Goal: Task Accomplishment & Management: Complete application form

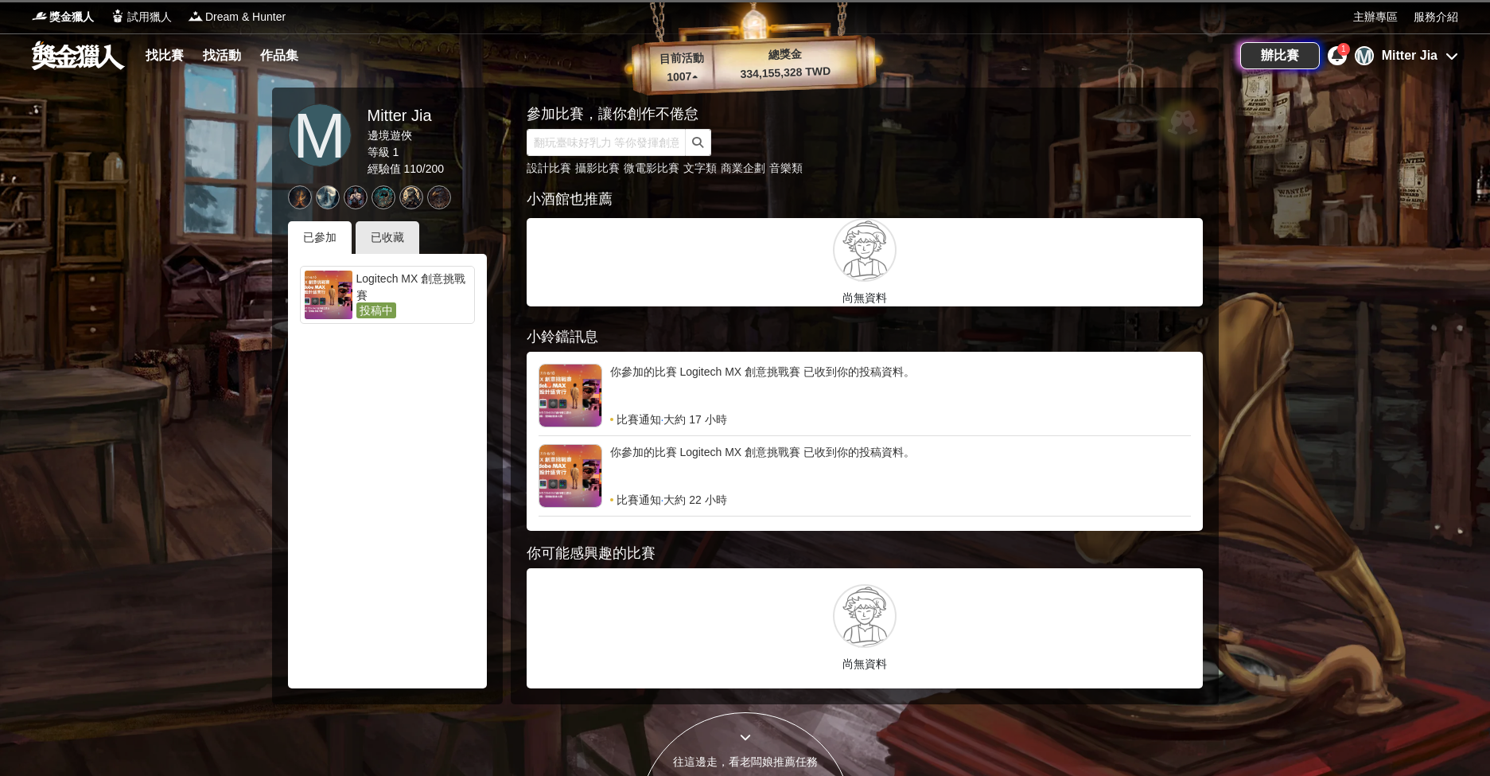
click at [1400, 51] on div "Mitter Jia" at bounding box center [1410, 55] width 56 height 19
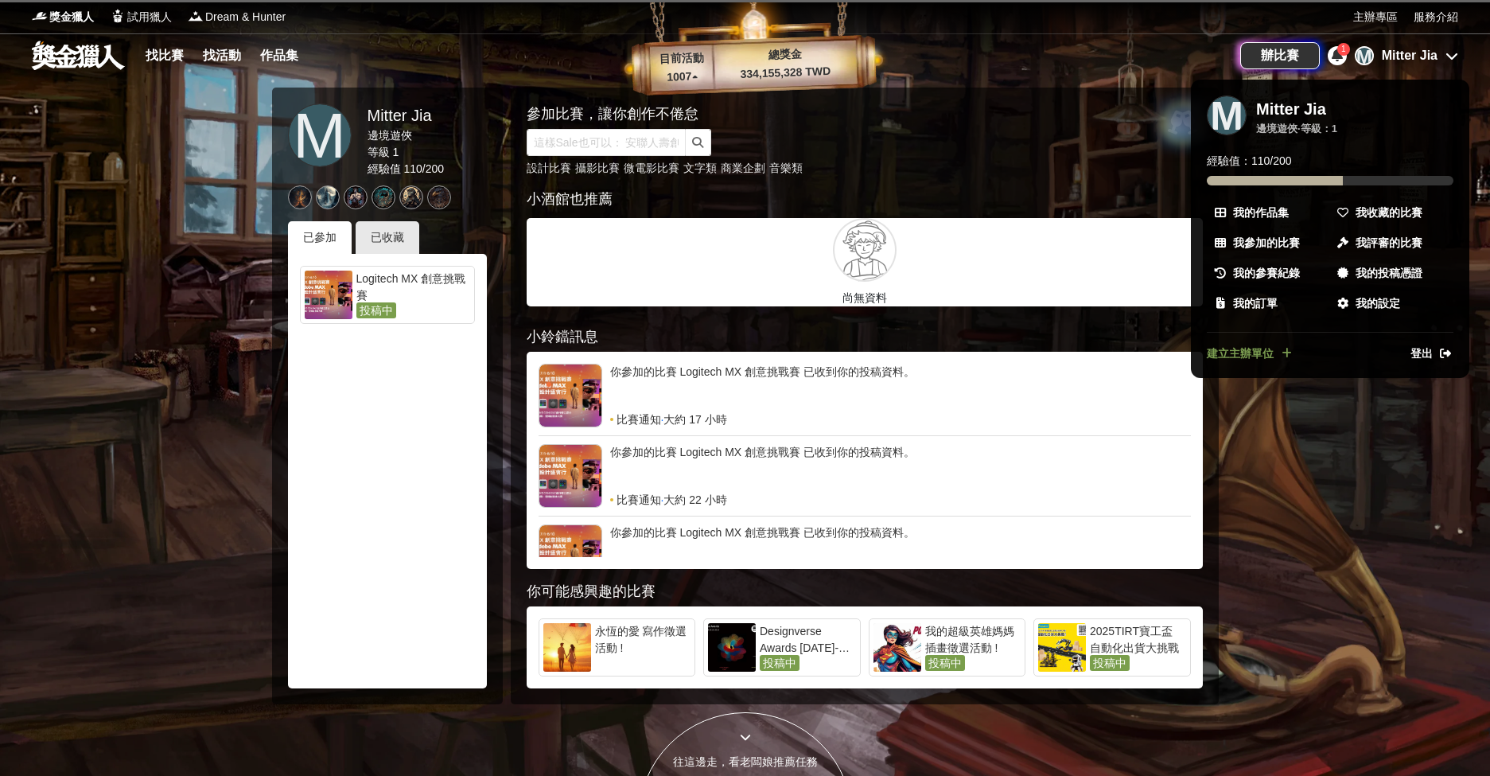
click at [1332, 48] on div "1" at bounding box center [1337, 55] width 19 height 19
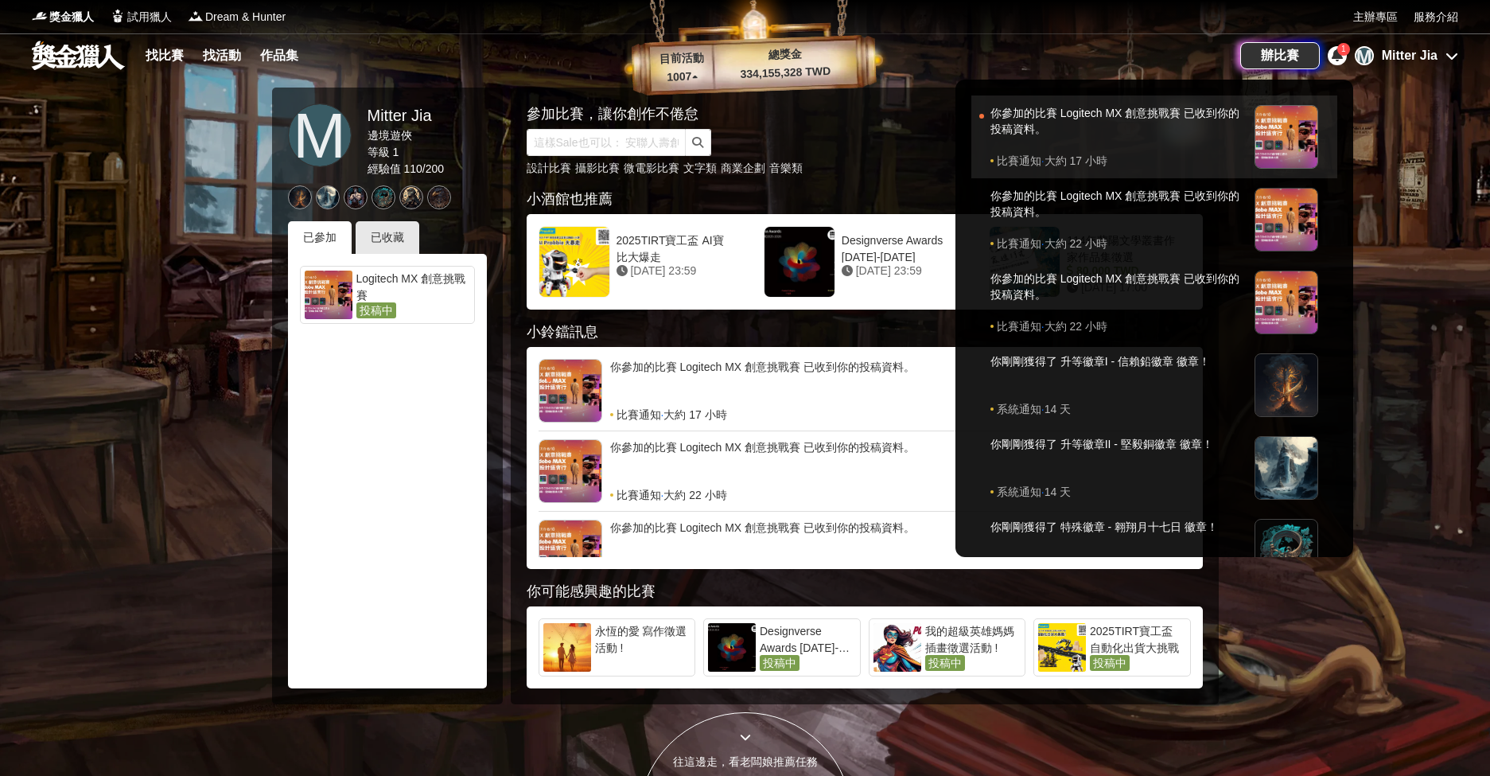
click at [1166, 137] on div "你參加的比賽 Logitech MX 創意挑戰賽 已收到你的投稿資料。" at bounding box center [1118, 129] width 256 height 48
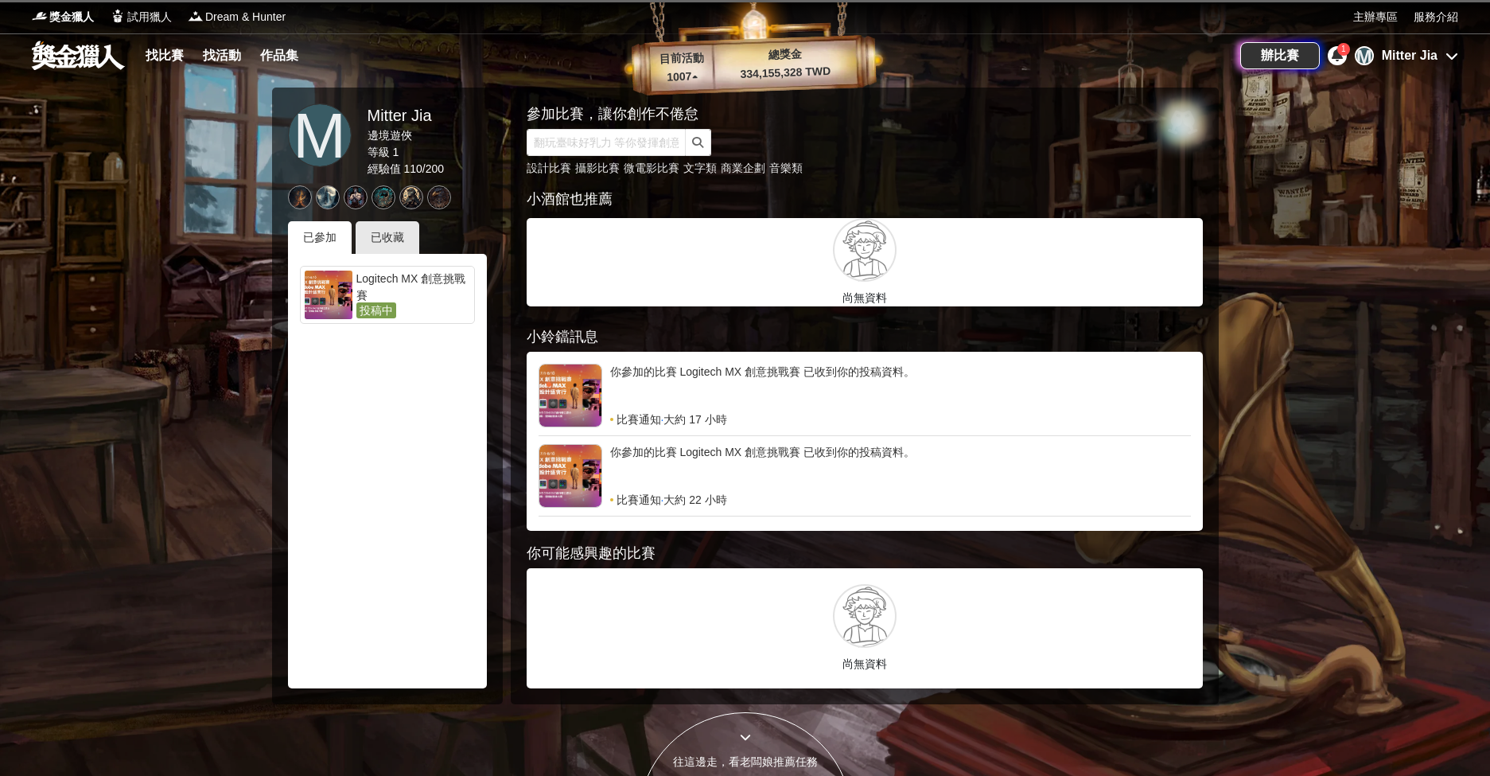
click at [1410, 54] on div "Mitter Jia" at bounding box center [1410, 55] width 56 height 19
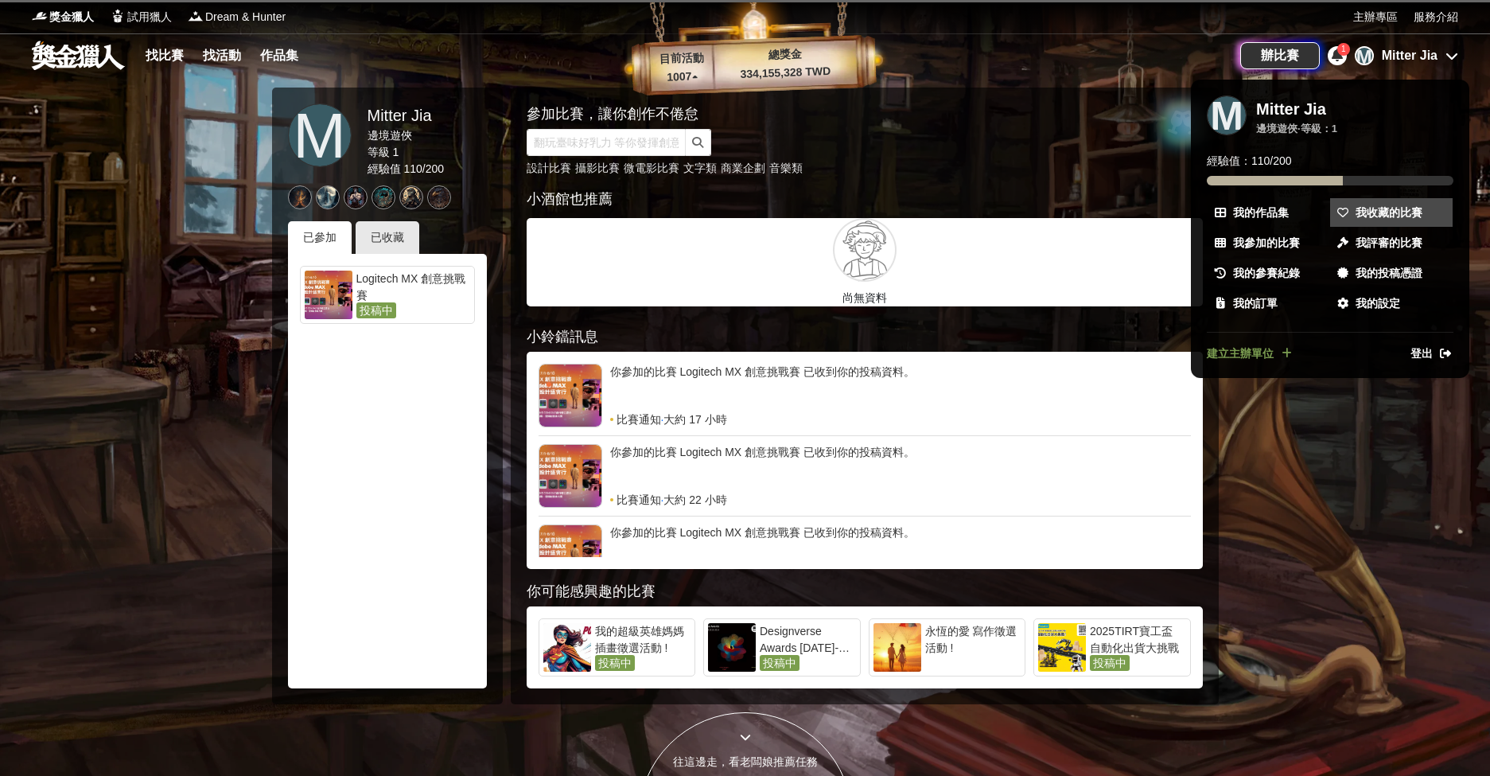
click at [1388, 206] on span "我收藏的比賽" at bounding box center [1389, 212] width 67 height 17
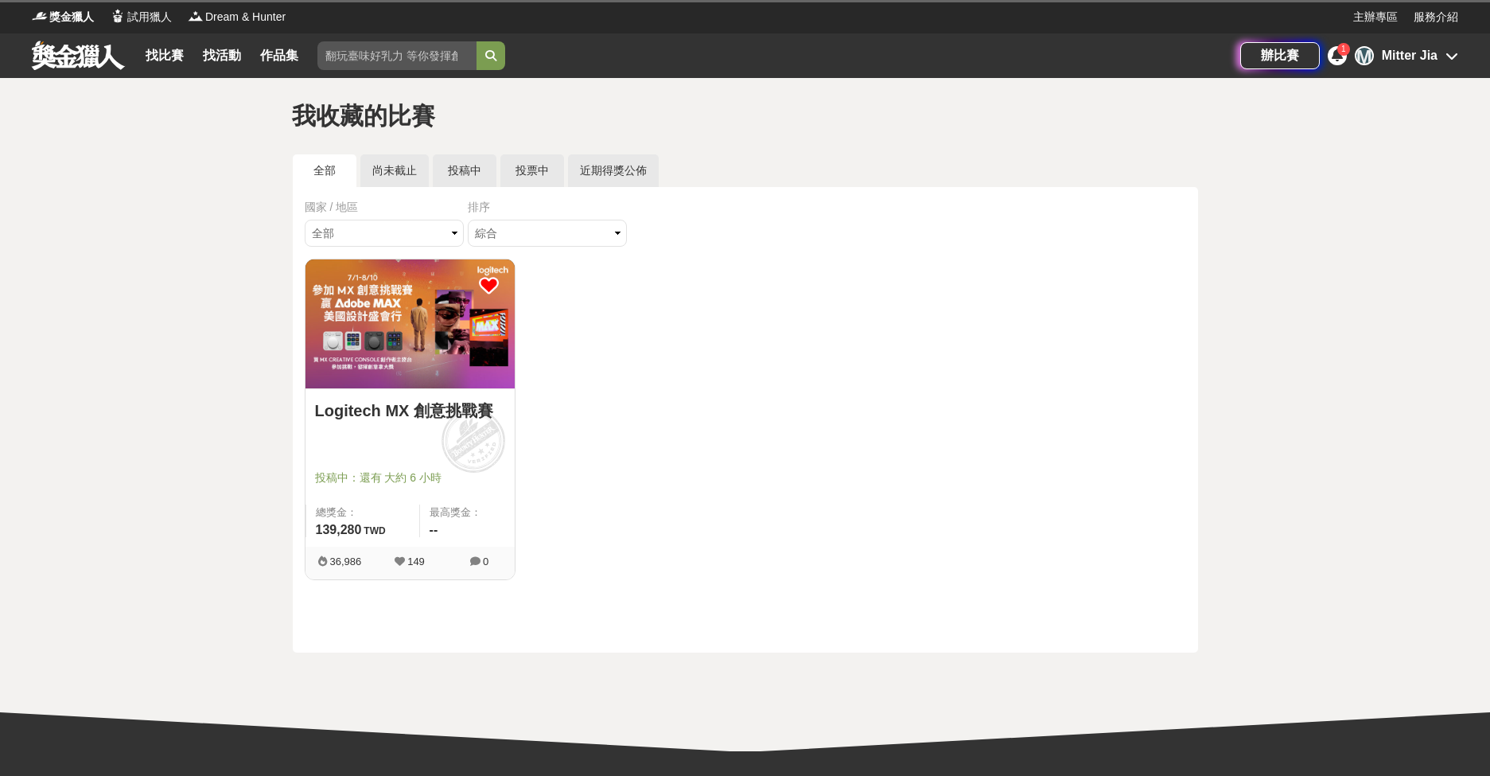
click at [418, 353] on img at bounding box center [409, 323] width 209 height 129
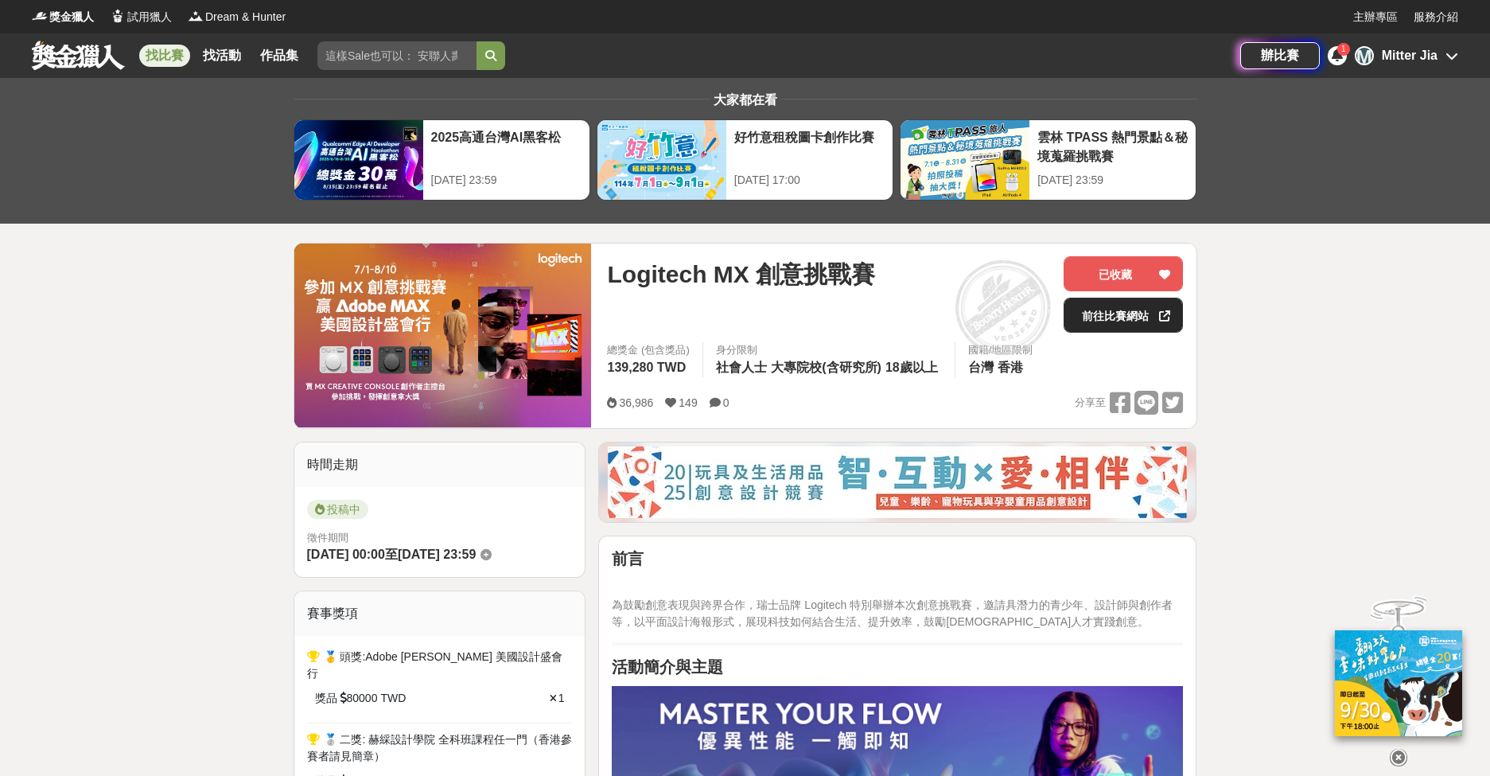
click at [1121, 318] on link "前往比賽網站" at bounding box center [1123, 315] width 119 height 35
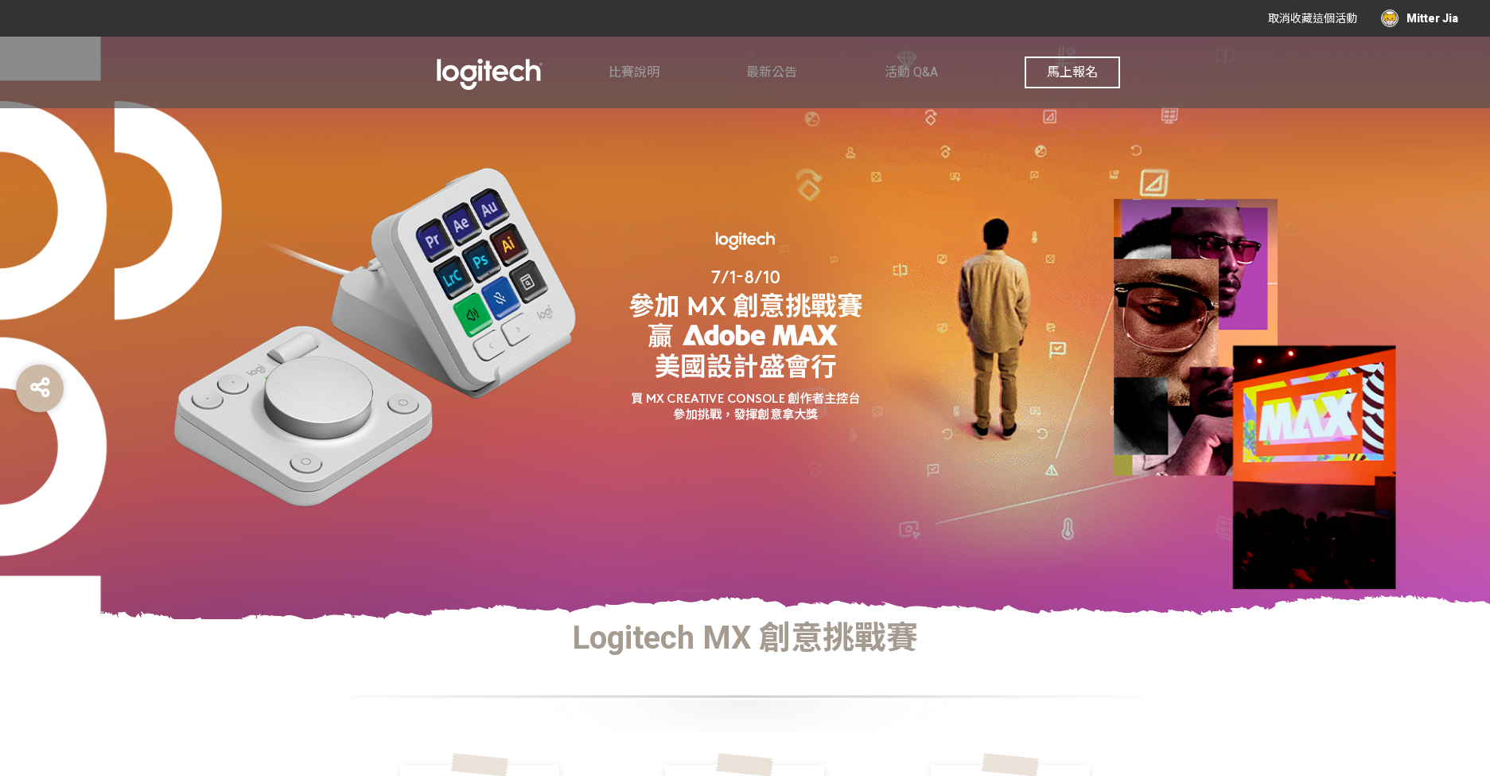
click at [1075, 61] on button "馬上報名" at bounding box center [1072, 72] width 95 height 32
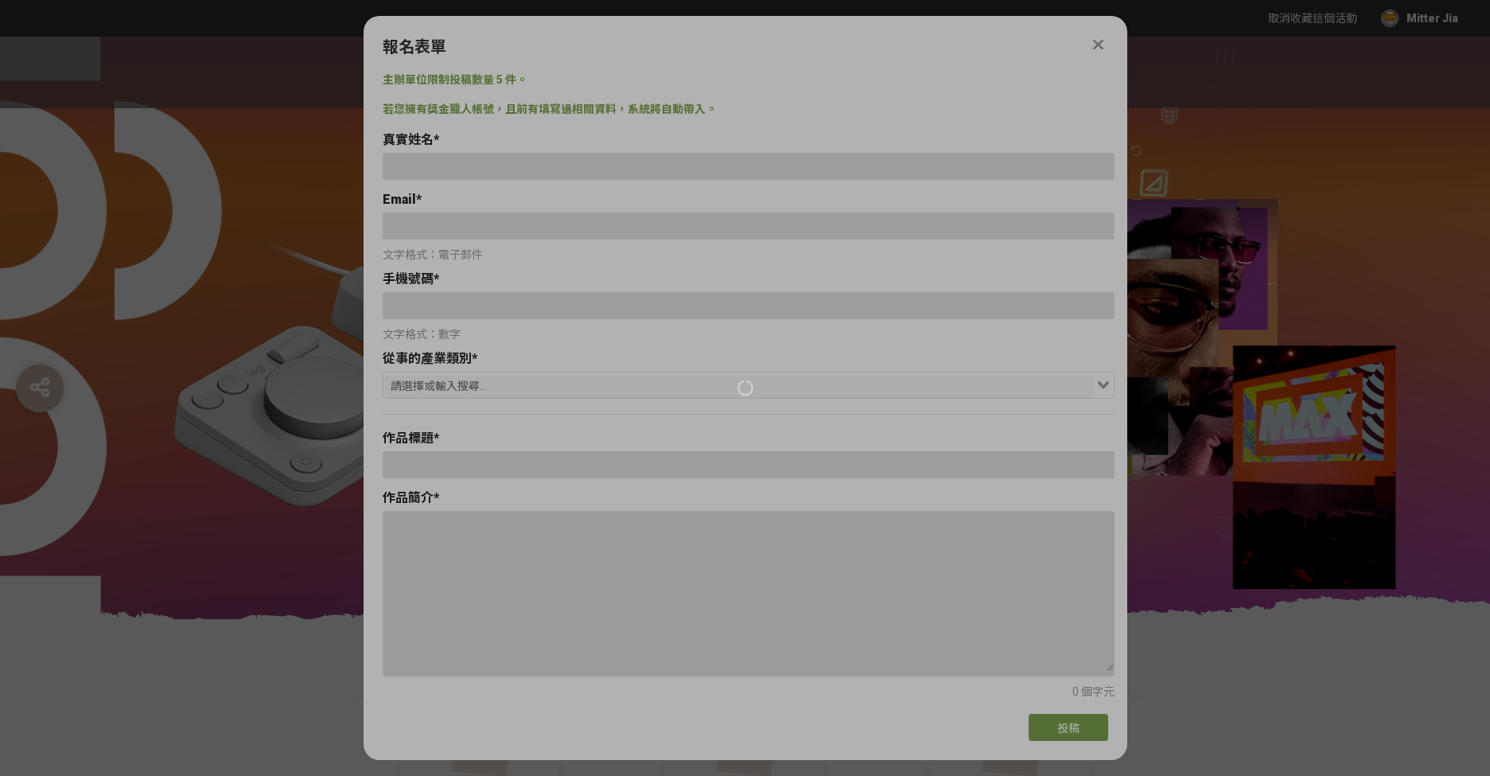
type input "賈正淳"
type input "[EMAIL_ADDRESS][DOMAIN_NAME]"
type input "85259827489"
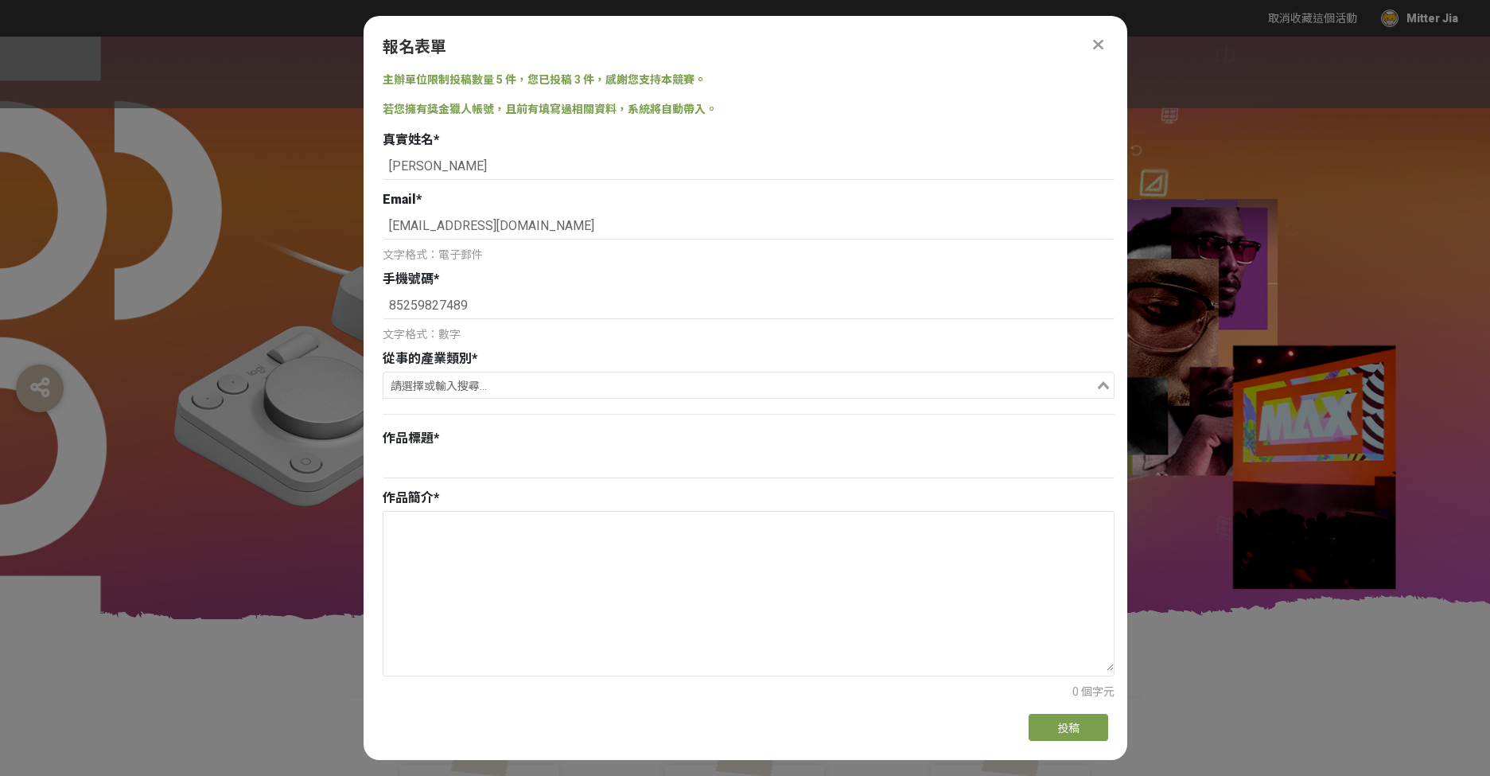
click at [500, 387] on input "Search for option" at bounding box center [739, 386] width 709 height 22
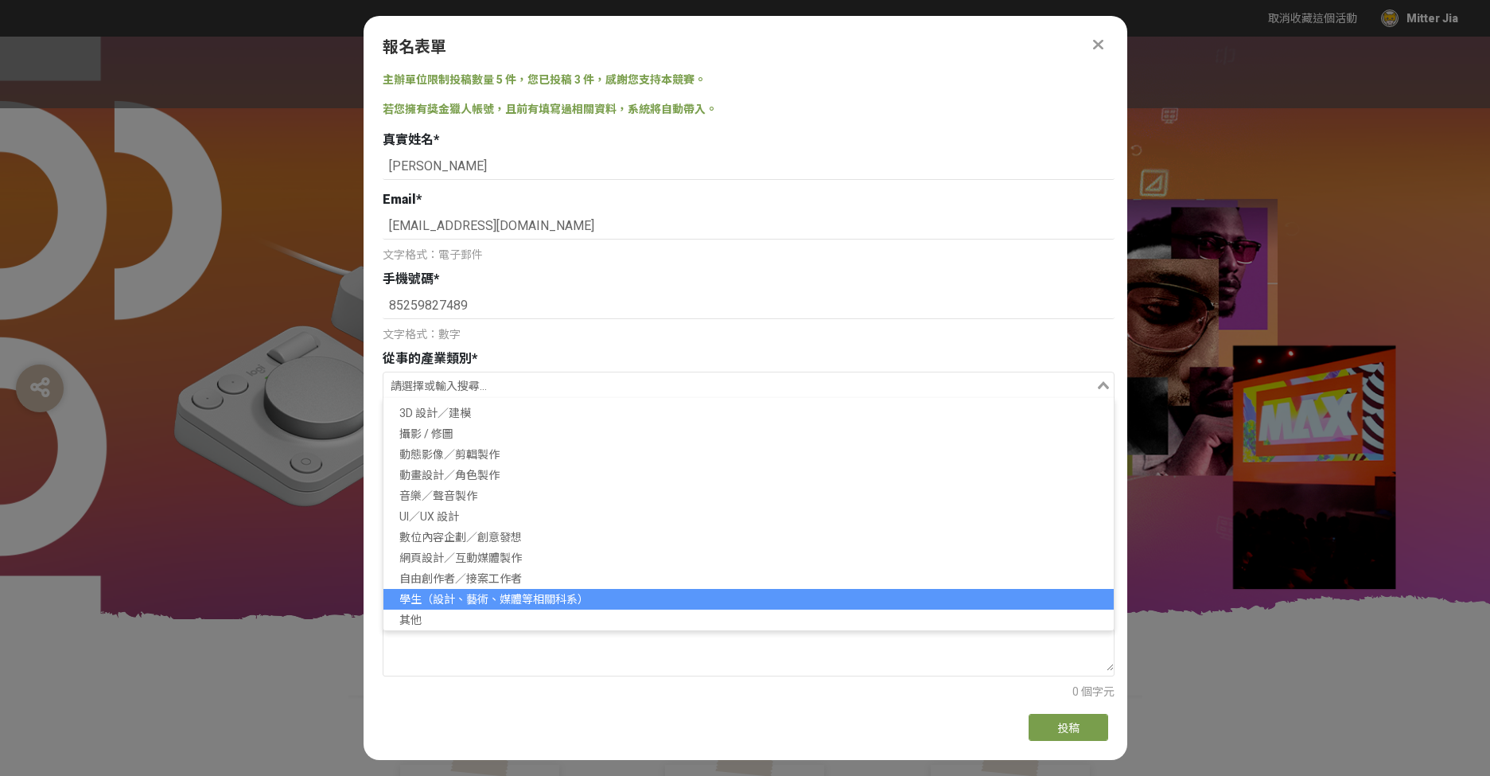
click at [456, 597] on li "學生（設計、藝術、媒體等相關科系）" at bounding box center [748, 599] width 730 height 21
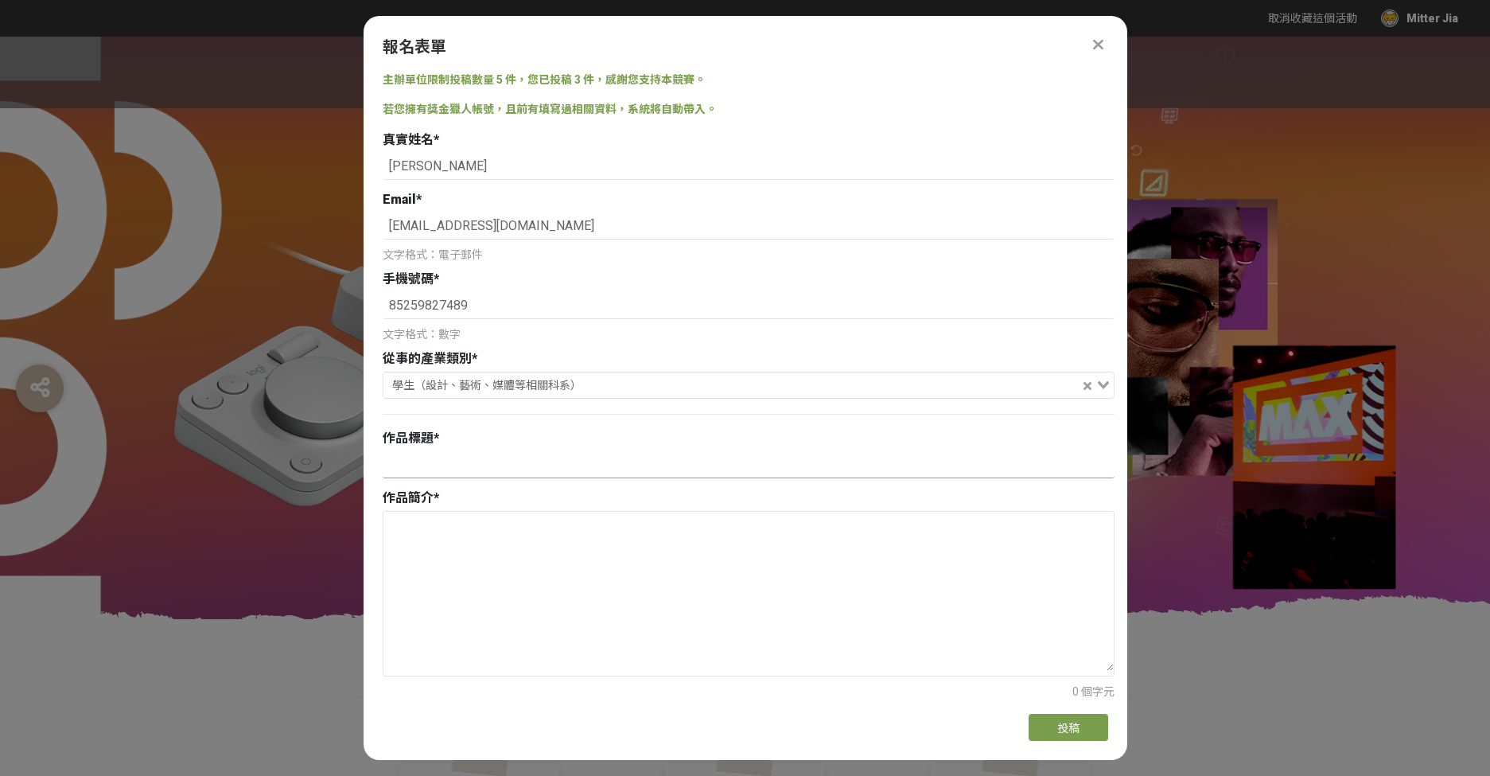
click at [469, 476] on input at bounding box center [749, 464] width 732 height 27
click at [482, 467] on input at bounding box center [749, 464] width 732 height 27
paste input "解構創想：MX 驅動的 AI 未來場"
type input "解構創想：MX 驅動的 AI 未來場"
click at [527, 550] on textarea at bounding box center [748, 591] width 730 height 159
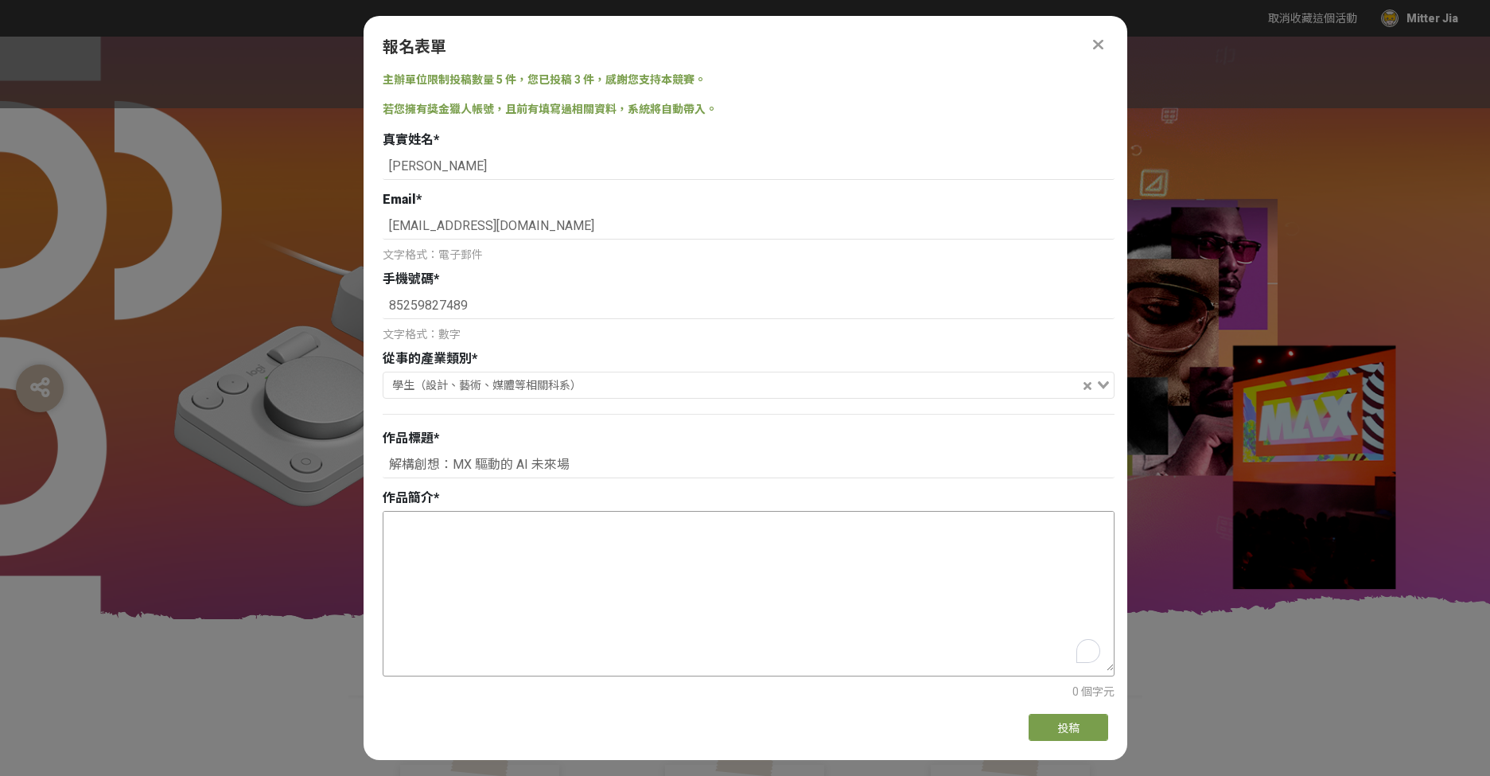
click at [707, 595] on textarea "To enrich screen reader interactions, please activate Accessibility in Grammarl…" at bounding box center [748, 591] width 730 height 159
paste textarea "以解構主義風格，借幾何形態與線條，還原 Logitech MX Creative Console 按鍵、旋鈕布局。紅色陣列、黑色同心圓呼應硬體，黃色數據流、紅…"
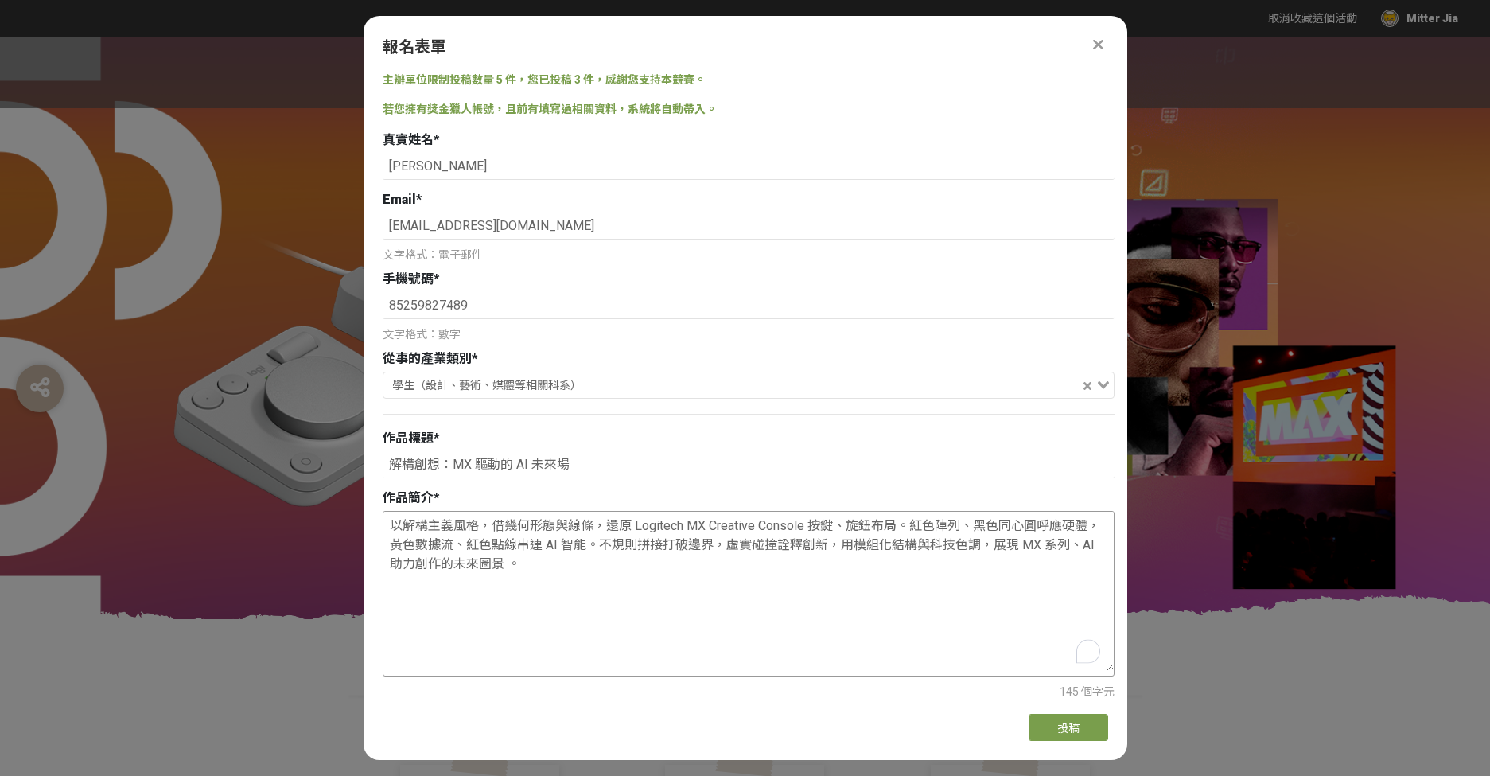
click at [897, 529] on textarea "以解構主義風格，借幾何形態與線條，還原 Logitech MX Creative Console 按鍵、旋鈕布局。紅色陣列、黑色同心圓呼應硬體，黃色數據流、紅…" at bounding box center [748, 591] width 730 height 159
click at [449, 547] on textarea "以解構主義風格，借幾何形態與線條，還原 Logitech MX Creative Console 按鍵、旋鈕布局。紅色陣列、黑色同心圓呼應硬體，黃色數據流、紅…" at bounding box center [748, 591] width 730 height 159
click at [590, 550] on textarea "以解構主義風格，借幾何形態與線條，還原 Logitech MX Creative Console 按鍵、旋鈕布局。紅色陣列、黑色同心圓呼應硬體，黃色數據流、紅…" at bounding box center [748, 591] width 730 height 159
drag, startPoint x: 512, startPoint y: 563, endPoint x: 535, endPoint y: 576, distance: 27.0
click at [501, 565] on textarea "以解構主義風格，借幾何形態與線條，還原 Logitech MX Creative Console 按鍵、旋鈕布局。紅色陣列、黑色同心圓呼應硬體，黃色數據流、紅…" at bounding box center [748, 591] width 730 height 159
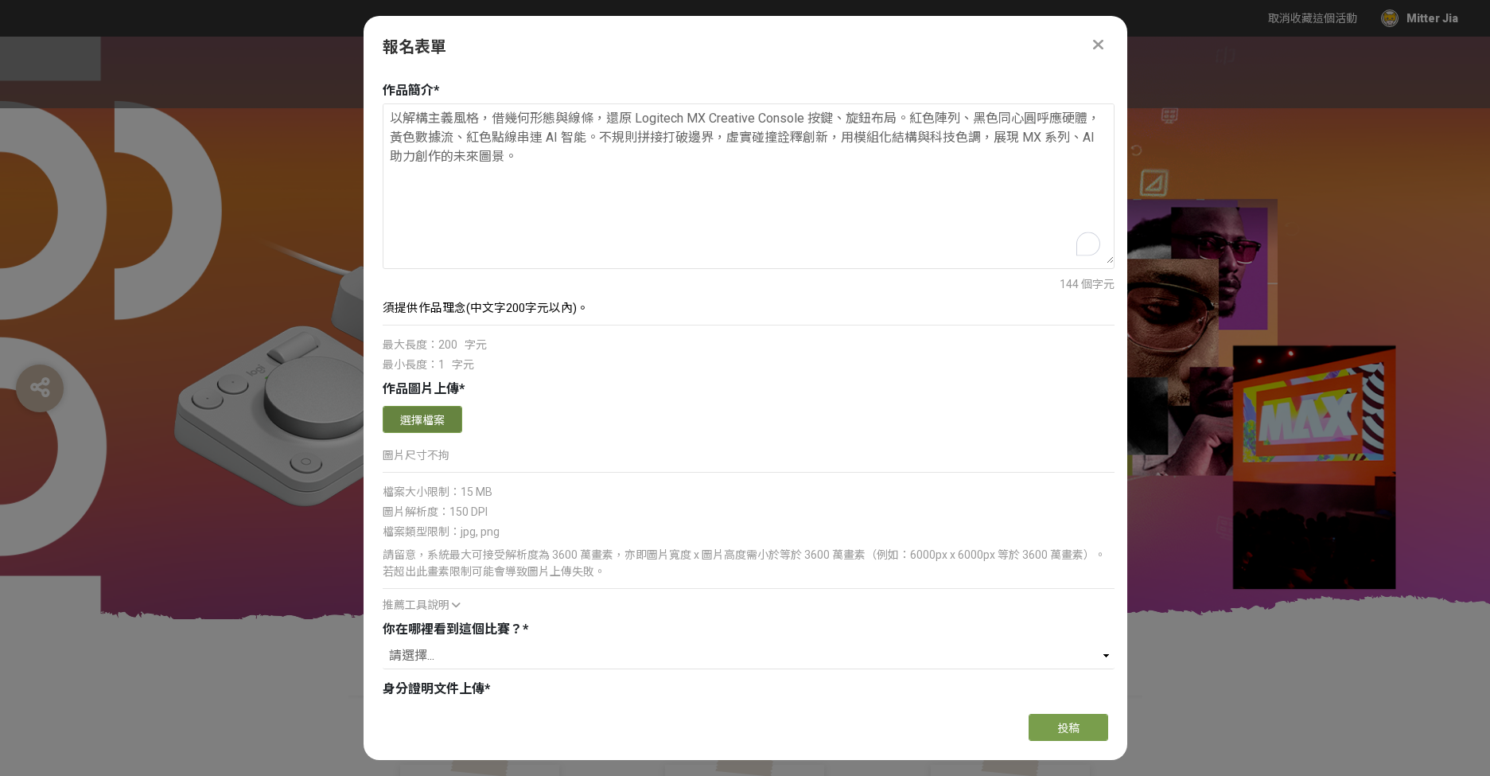
scroll to position [409, 0]
click at [434, 420] on button "選擇檔案" at bounding box center [423, 417] width 80 height 27
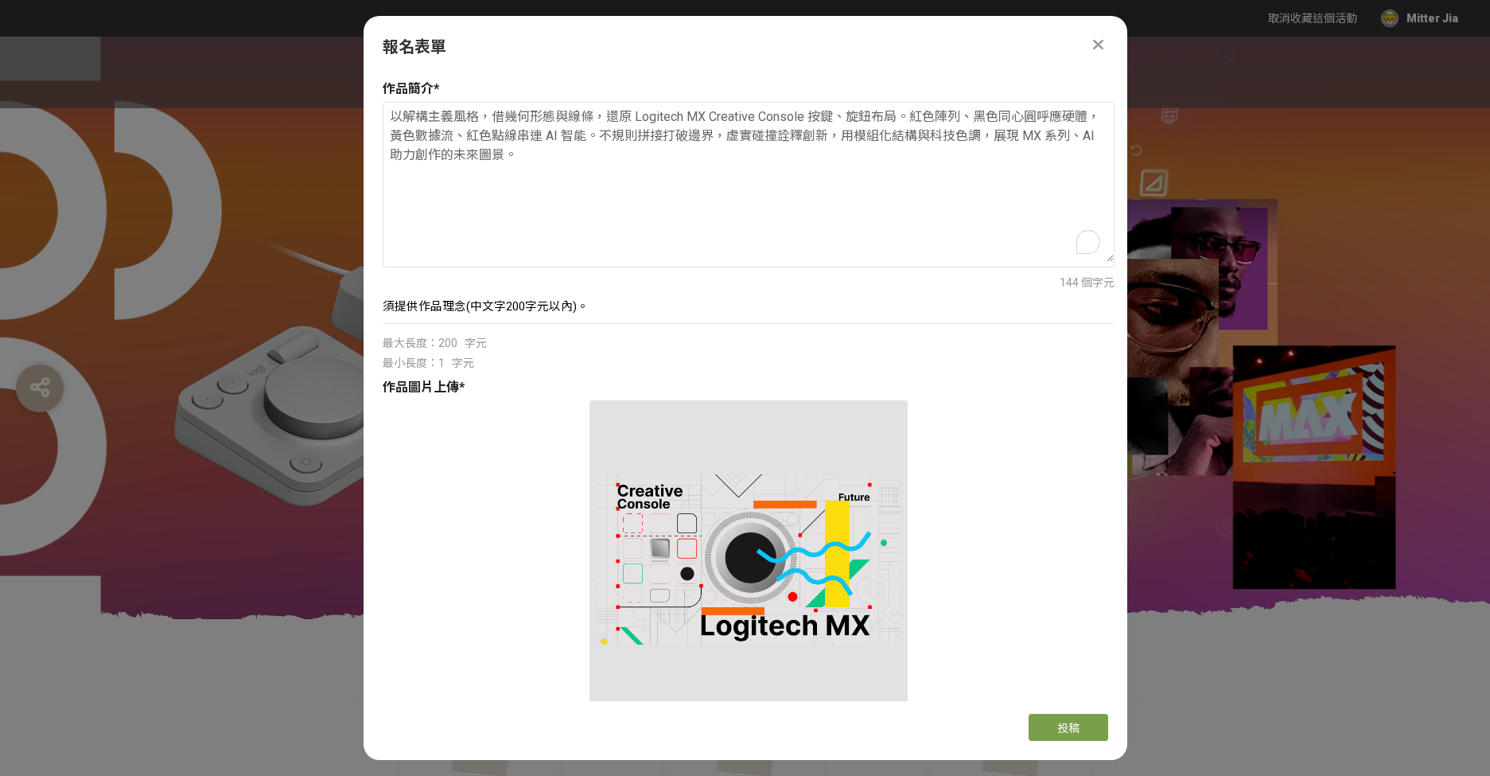
scroll to position [606, 0]
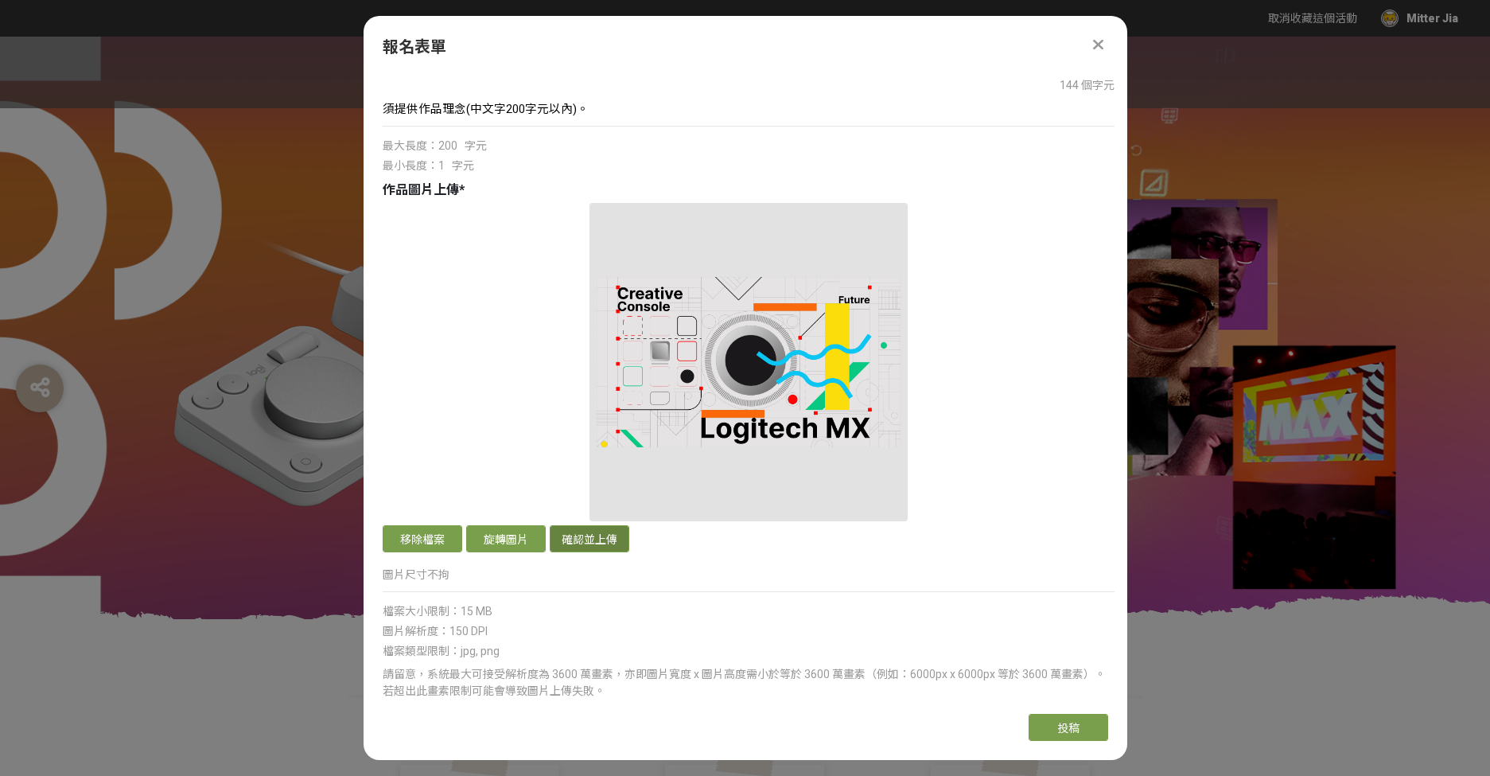
click at [590, 534] on button "確認並上傳" at bounding box center [590, 538] width 80 height 27
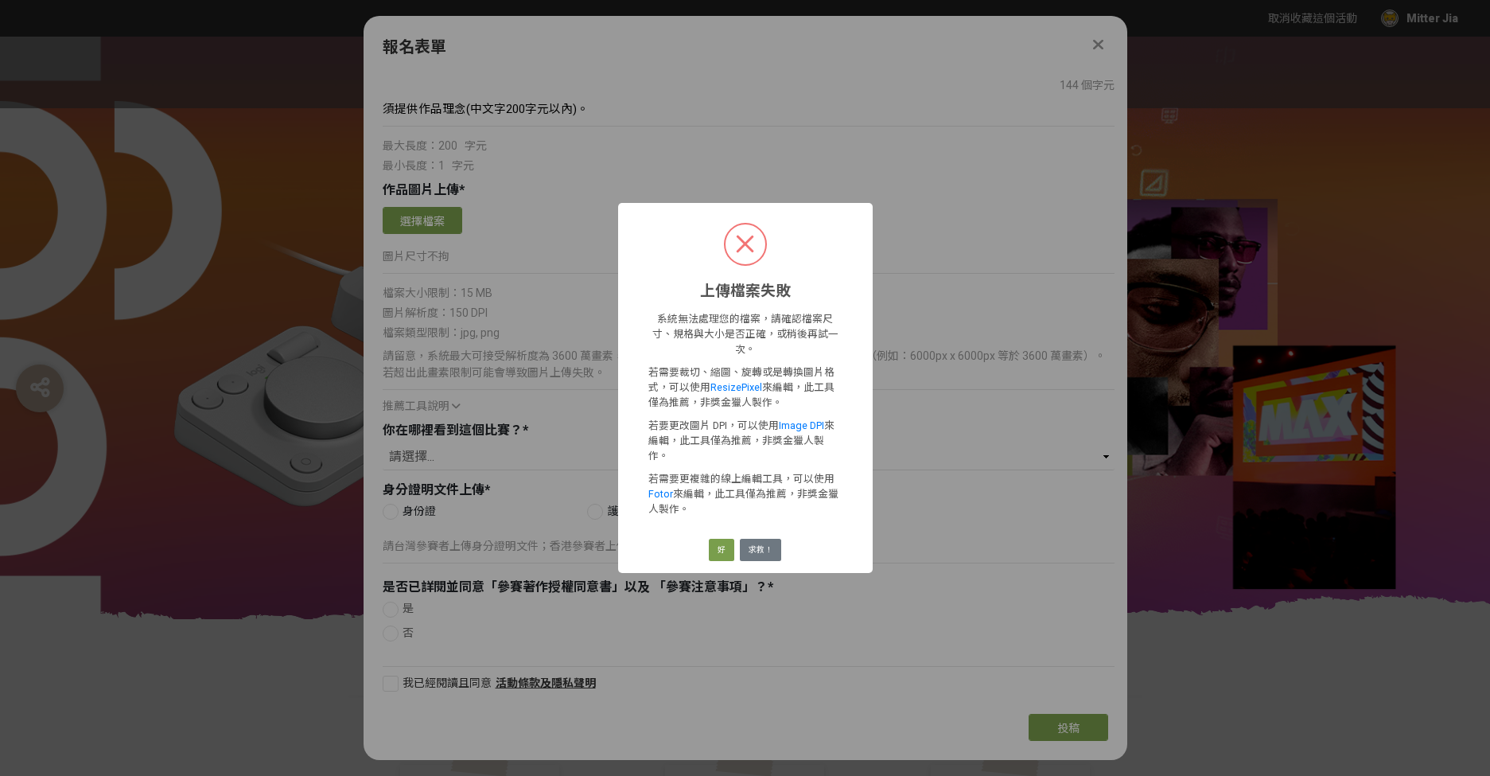
scroll to position [0, 0]
click at [729, 539] on button "好" at bounding box center [721, 550] width 25 height 22
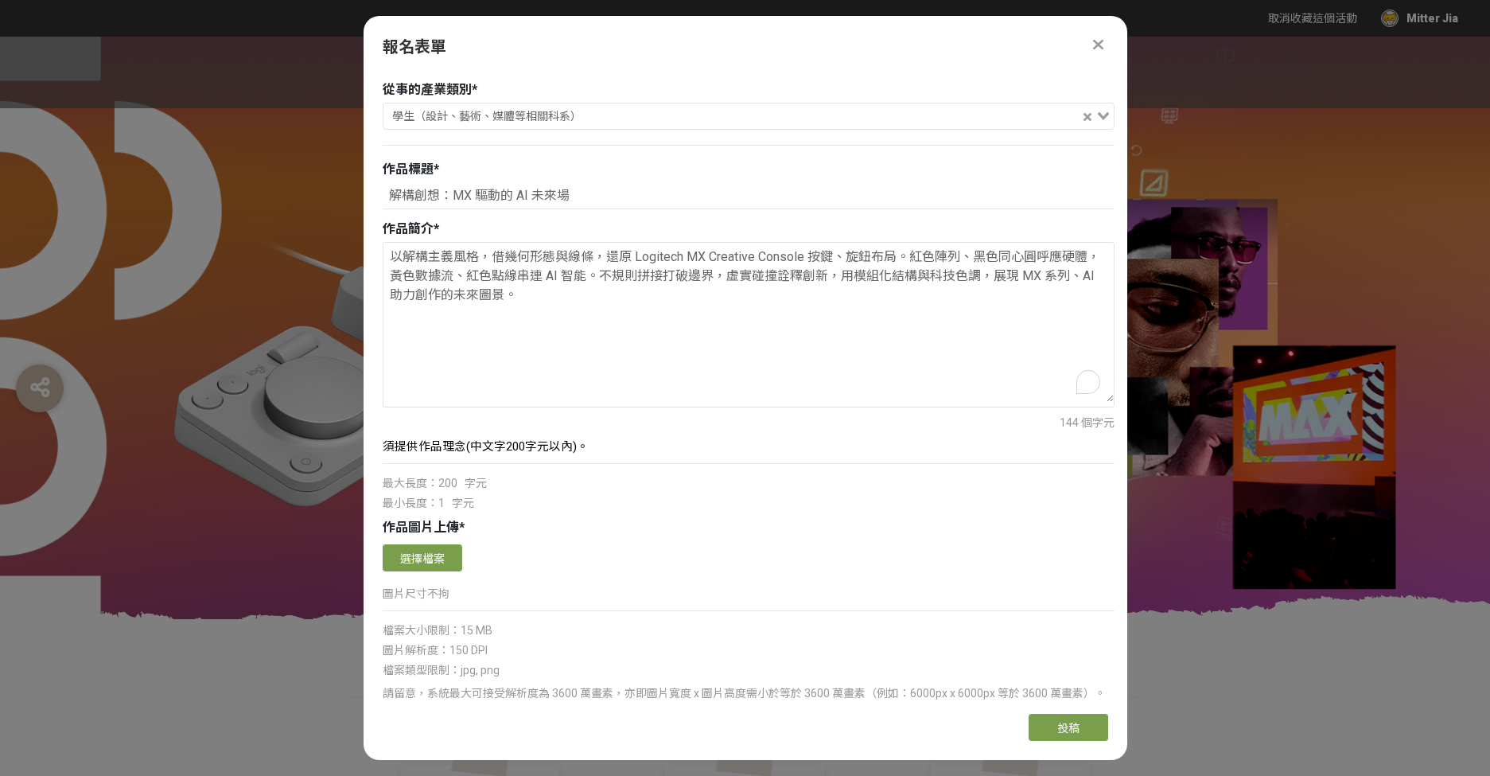
scroll to position [265, 0]
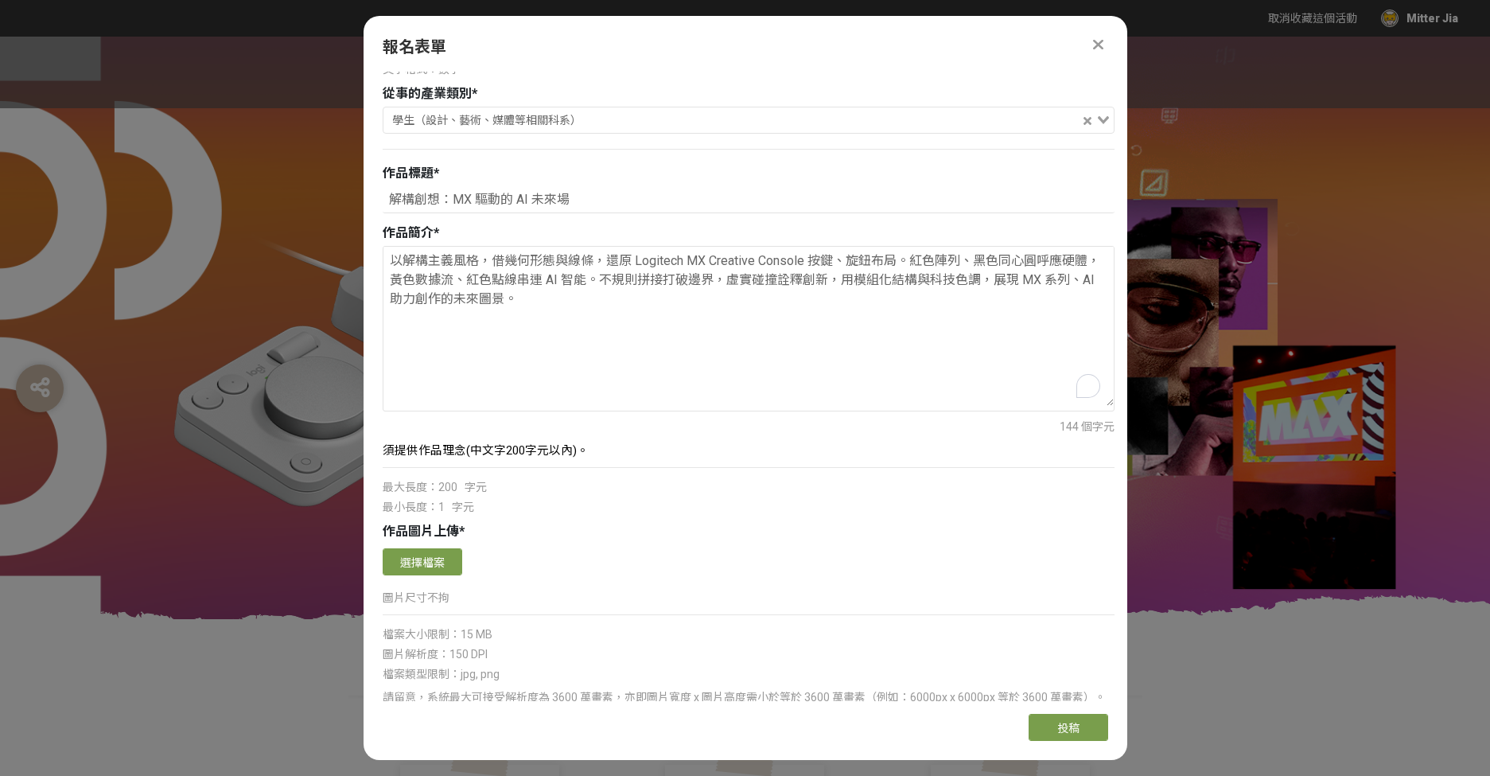
drag, startPoint x: 547, startPoint y: 300, endPoint x: 330, endPoint y: 253, distance: 222.2
paste textarea "還原產品佈局：左側紅色陣列對應 Keypad 按鍵，中間黑色同心圓 + 放射線勾勒 Dialpad 旋鈕。右側黃色數據流、紅色點線串連 AI 智能，不規則拼接…"
click at [624, 304] on textarea "以解構主義風格，借幾何形態與線條還原產品佈局：左側紅色陣列對應 Keypad 按鍵，中間黑色同心圓 + 放射線勾勒 Dialpad 旋鈕。右側黃色數據流、紅色…" at bounding box center [748, 326] width 730 height 159
drag, startPoint x: 971, startPoint y: 260, endPoint x: 962, endPoint y: 261, distance: 8.8
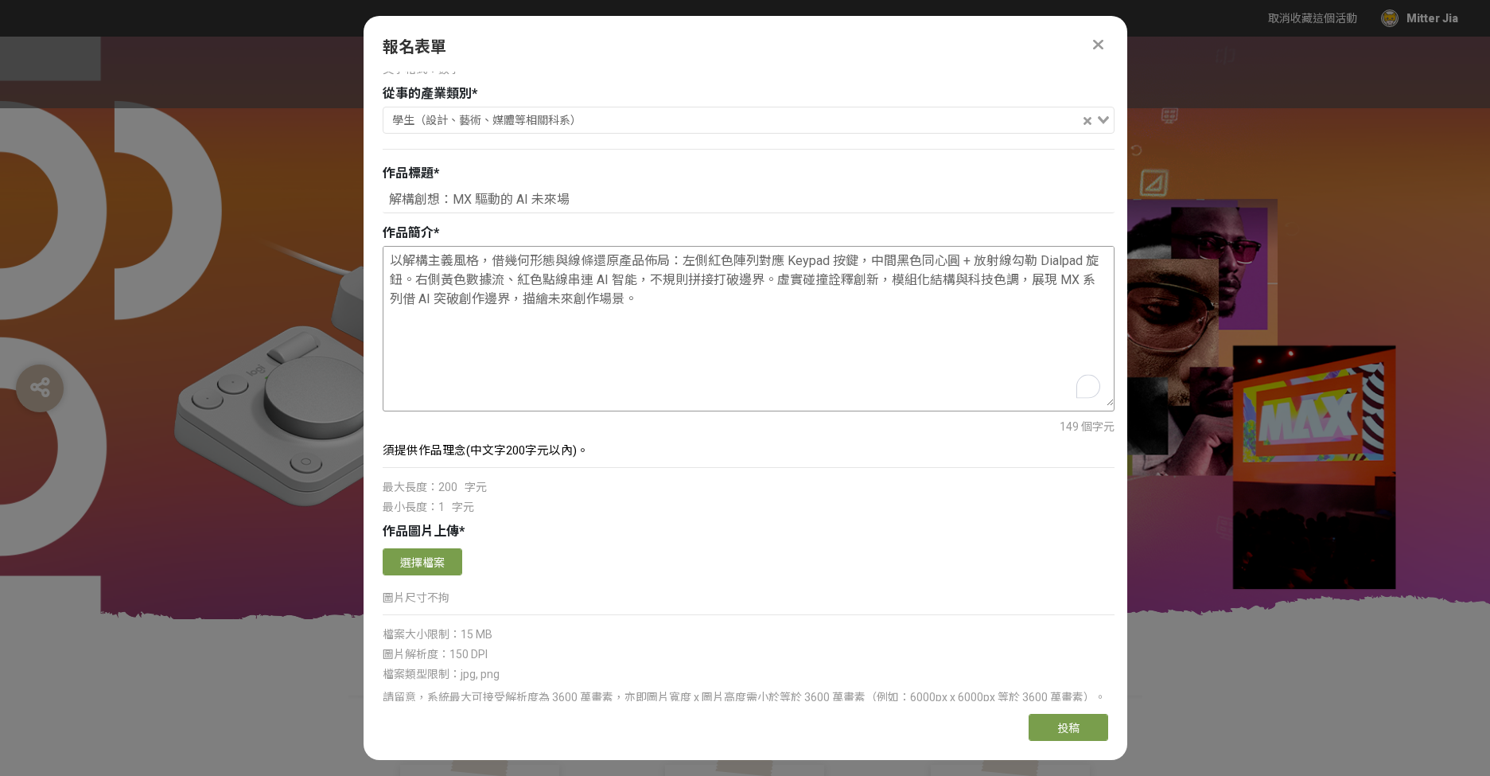
click at [962, 261] on textarea "以解構主義風格，借幾何形態與線條還原產品佈局：左側紅色陣列對應 Keypad 按鍵，中間黑色同心圓 + 放射線勾勒 Dialpad 旋鈕。右側黃色數據流、紅色…" at bounding box center [748, 326] width 730 height 159
click at [960, 266] on textarea "以解構主義風格，借幾何形態與線條還原產品佈局：左側紅色陣列對應 Keypad 按鍵，中間黑色同心圓 和 放射線勾勒 Dialpad 旋鈕。右側黃色數據流、紅色…" at bounding box center [748, 326] width 730 height 159
drag, startPoint x: 977, startPoint y: 263, endPoint x: 969, endPoint y: 264, distance: 8.0
click at [969, 264] on textarea "以解構主義風格，借幾何形態與線條還原產品佈局：左側紅色陣列對應 Keypad 按鍵，中間黑色同心圓和 放射線勾勒 Dialpad 旋鈕。右側黃色數據流、紅色點…" at bounding box center [748, 326] width 730 height 159
drag, startPoint x: 1038, startPoint y: 263, endPoint x: 1039, endPoint y: 284, distance: 21.5
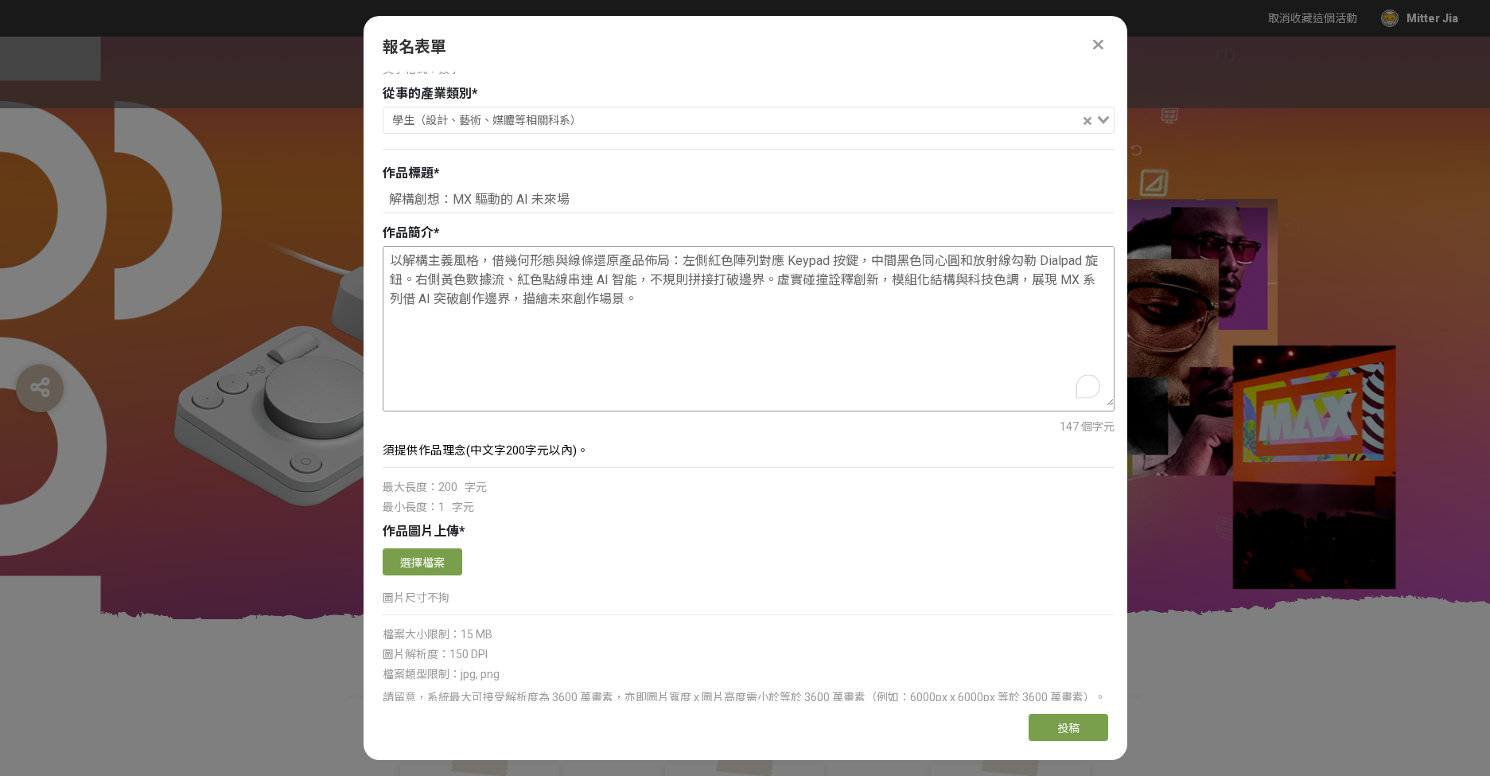
click at [1033, 264] on textarea "以解構主義風格，借幾何形態與線條還原產品佈局：左側紅色陣列對應 Keypad 按鍵，中間黑色同心圓和放射線勾勒 Dialpad 旋鈕。右側黃色數據流、紅色點線…" at bounding box center [748, 326] width 730 height 159
drag, startPoint x: 1086, startPoint y: 267, endPoint x: 1078, endPoint y: 266, distance: 8.0
click at [1078, 266] on textarea "以解構主義風格，借幾何形態與線條還原產品佈局：左側紅色陣列對應 Keypad 按鍵，中間黑色同心圓和放射線勾勒Dialpad 旋鈕。右側黃色數據流、紅色點線串…" at bounding box center [748, 326] width 730 height 159
click at [407, 284] on textarea "以解構主義風格，借幾何形態與線條還原產品佈局：左側紅色陣列對應 Keypad 按鍵，中間黑色同心圓和放射線勾勒Dialpad旋鈕。右側黃色數據流、紅色點線串連…" at bounding box center [748, 326] width 730 height 159
drag, startPoint x: 675, startPoint y: 261, endPoint x: 708, endPoint y: 266, distance: 33.1
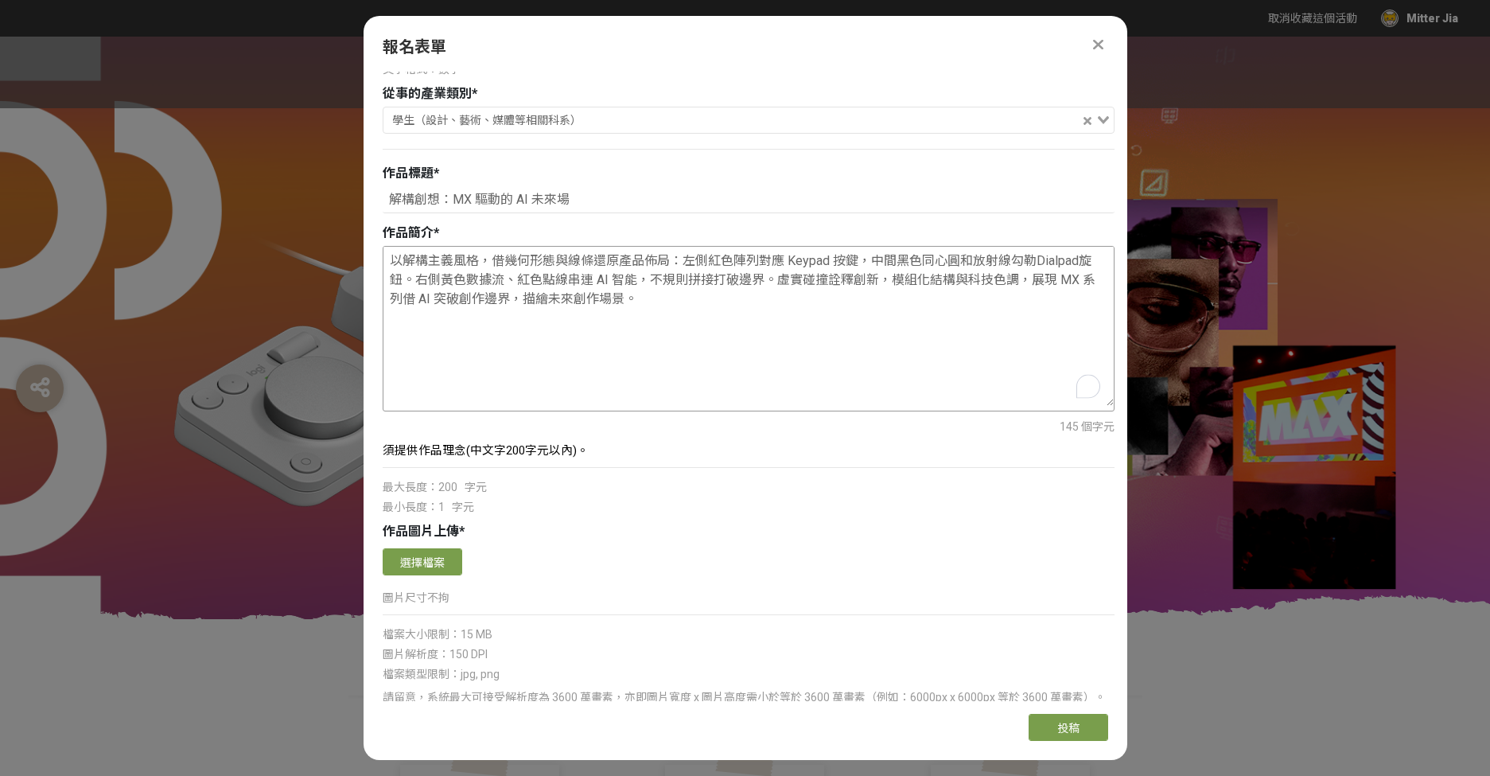
click at [679, 268] on textarea "以解構主義風格，借幾何形態與線條還原產品佈局：左側紅色陣列對應 Keypad 按鍵，中間黑色同心圓和放射線勾勒Dialpad旋鈕。右側黃色數據流、紅色點線串連…" at bounding box center [748, 326] width 730 height 159
click at [846, 265] on textarea "以解構主義風格，借幾何形態與線條還原產品佈局：左側紅色陣列對應 Keypad 按鍵，中間黑色同心圓和放射線勾勒Dialpad旋鈕。右側黃色數據流、紅色點線串連…" at bounding box center [748, 326] width 730 height 159
click at [856, 265] on textarea "以解構主義風格，借幾何形態與線條還原產品佈局：左側紅色陣列對應 Keypad 按鍵，中間黑色同心圓和放射線勾勒Dialpad旋鈕。右側黃色數據流、紅色點線串連…" at bounding box center [748, 326] width 730 height 159
click at [480, 261] on textarea "以解構主義風格，借幾何形態與線條還原產品佈局：左側紅色陣列對應 Keypad 按鍵，中間黑色同心圓和放射線勾勒Dialpad旋鈕。右側黃色數據流、紅色點線串連…" at bounding box center [748, 326] width 730 height 159
click at [473, 282] on textarea "以解構主義風格，借幾何形態與線條還原產品佈局：左側紅色陣列對應 Keypad 按鍵，中間黑色同心圓和放射線勾勒Dialpad旋鈕。右側黃色數據流、紅色點線串連…" at bounding box center [748, 326] width 730 height 159
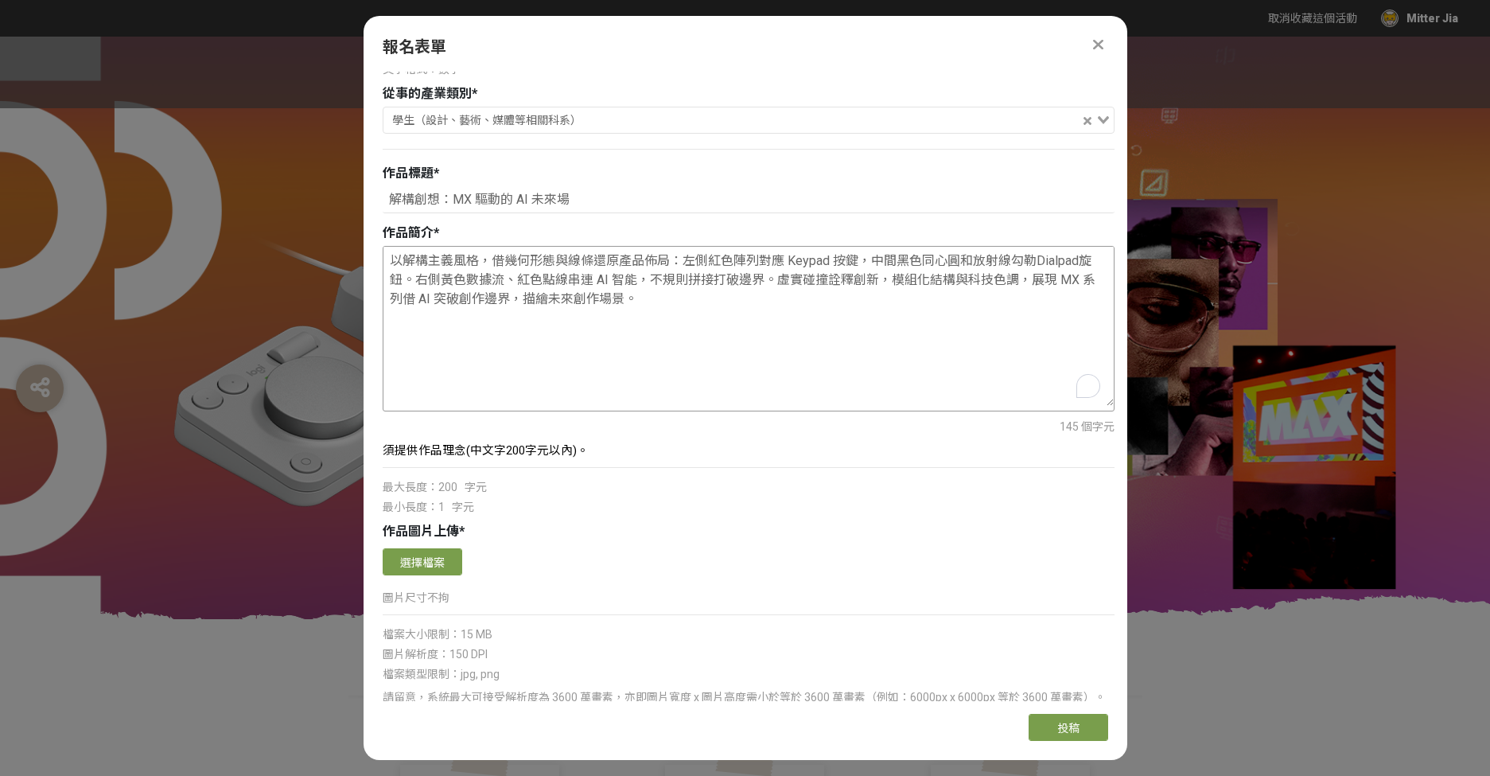
drag, startPoint x: 483, startPoint y: 265, endPoint x: 503, endPoint y: 276, distance: 22.8
click at [484, 265] on textarea "以解構主義風格，借幾何形態與線條還原產品佈局：左側紅色陣列對應 Keypad 按鍵，中間黑色同心圓和放射線勾勒Dialpad旋鈕。右側黃色數據流、紅色點線串連…" at bounding box center [748, 326] width 730 height 159
click at [628, 302] on textarea "以解構主義風格，借幾何形態與線條還原產品佈局：左側紅色陣列對應 Keypad 按鍵，中間黑色同心圓和放射線勾勒Dialpad旋鈕。右側黃色數據流、紅色點線串連…" at bounding box center [748, 326] width 730 height 159
click at [640, 340] on textarea "以解構主義風格，借幾何形態與線條還原產品佈局：左側紅色陣列對應 Keypad 按鍵，中間黑色同心圓和放射線勾勒Dialpad旋鈕。右側黃色數據流、紅色點線串連…" at bounding box center [748, 326] width 730 height 159
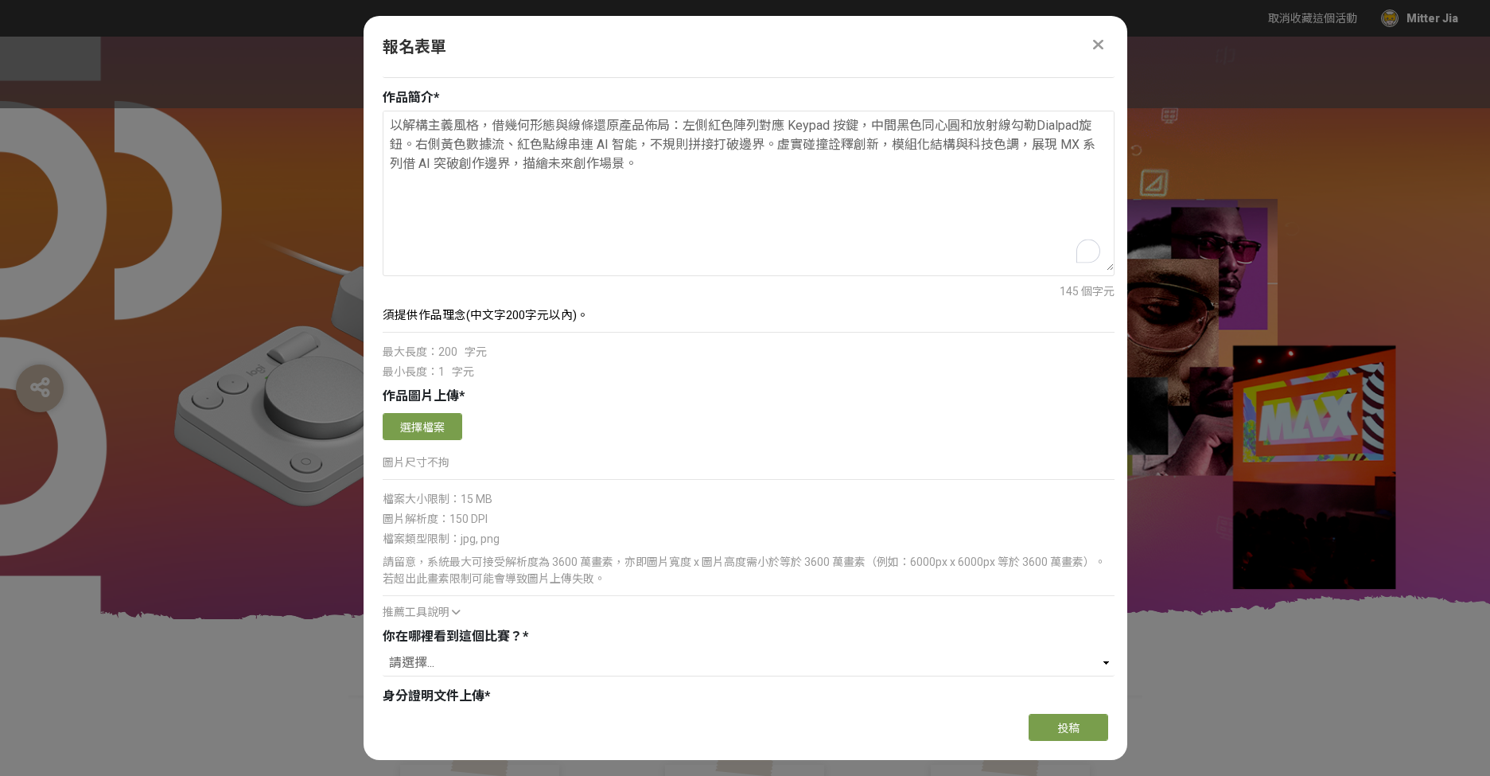
scroll to position [403, 0]
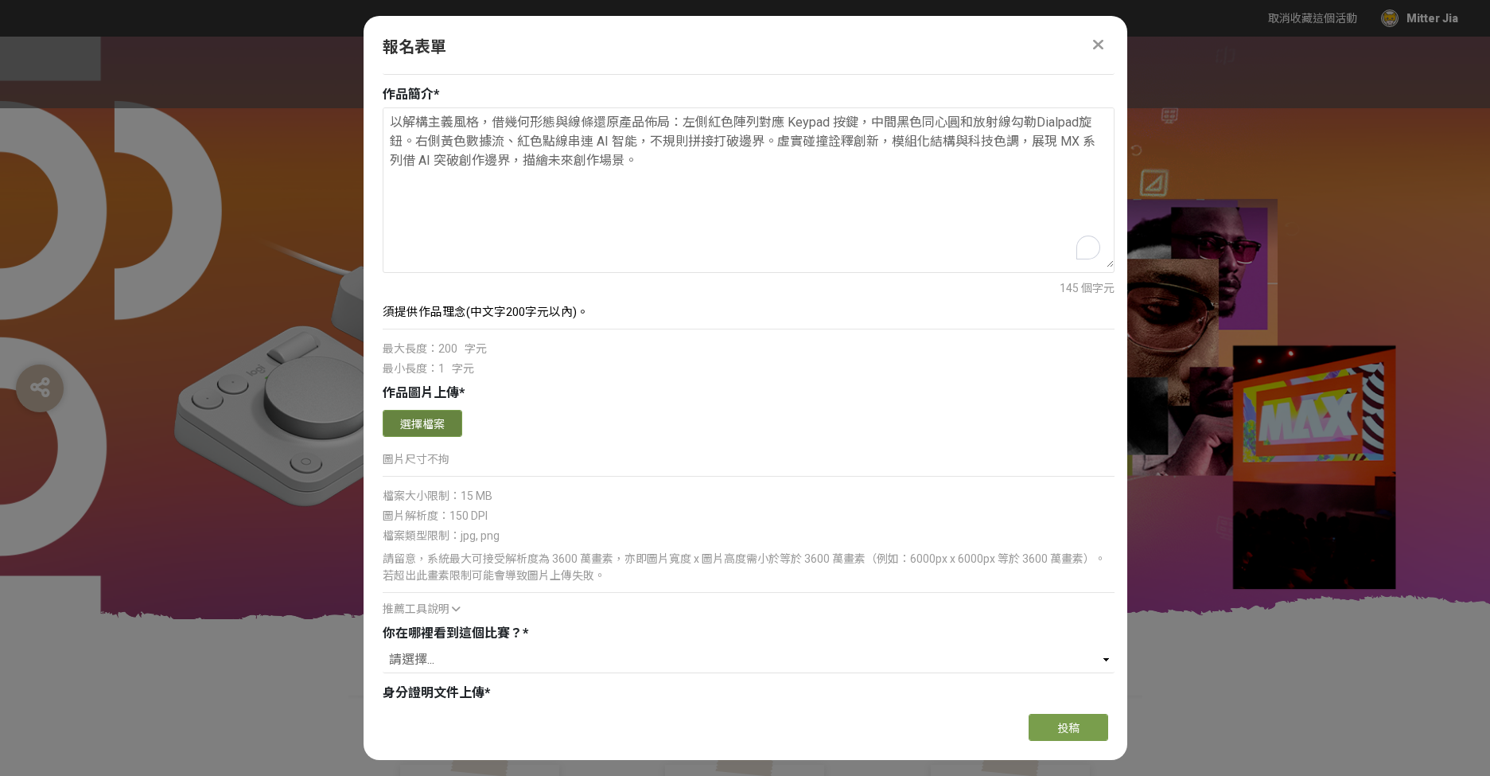
type textarea "以解構主義風格，借幾何形態與線條還原產品佈局：左側紅色陣列對應 Keypad 按鍵，中間黑色同心圓和放射線勾勒Dialpad旋鈕。右側黃色數據流、紅色點線串連…"
click at [427, 422] on button "選擇檔案" at bounding box center [423, 423] width 80 height 27
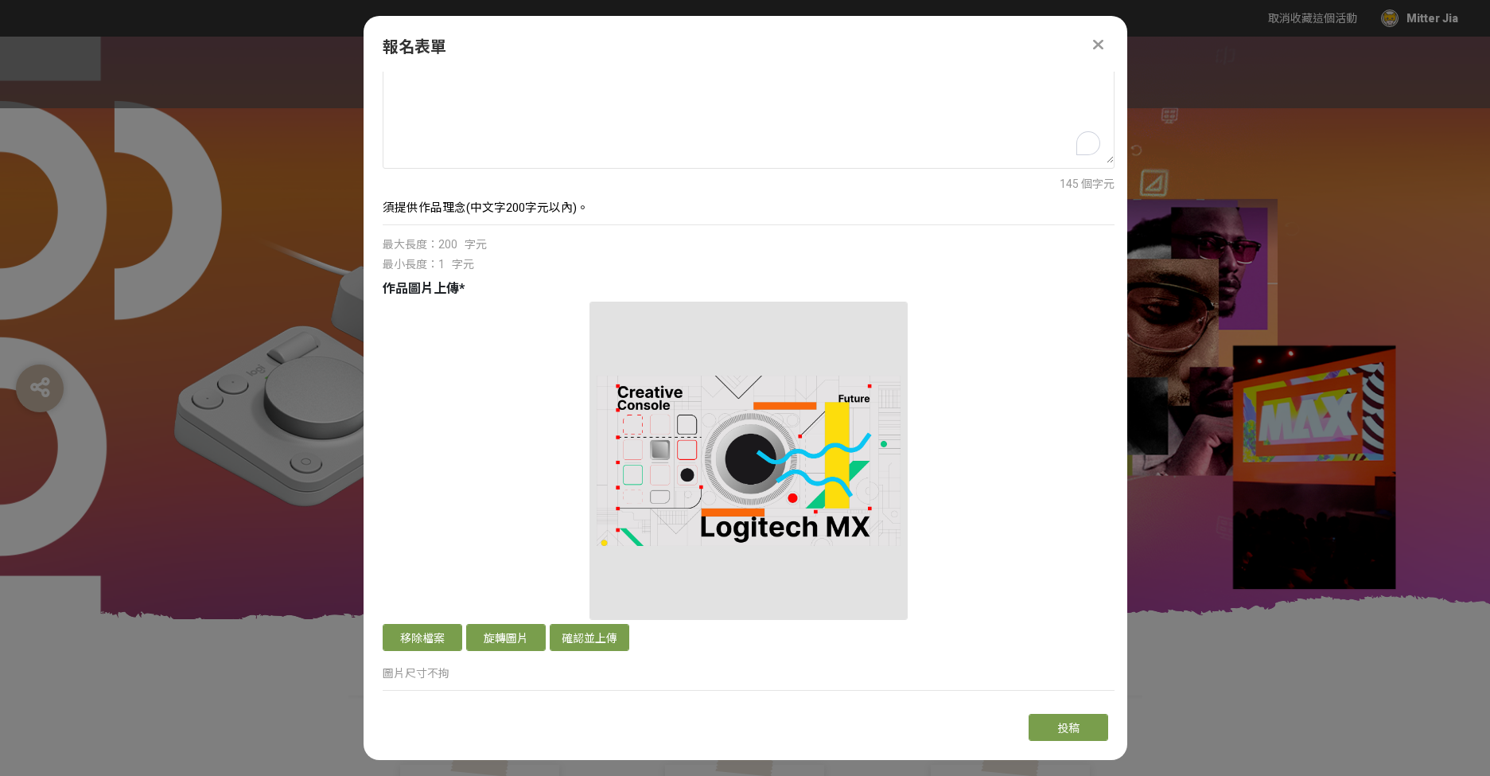
scroll to position [589, 0]
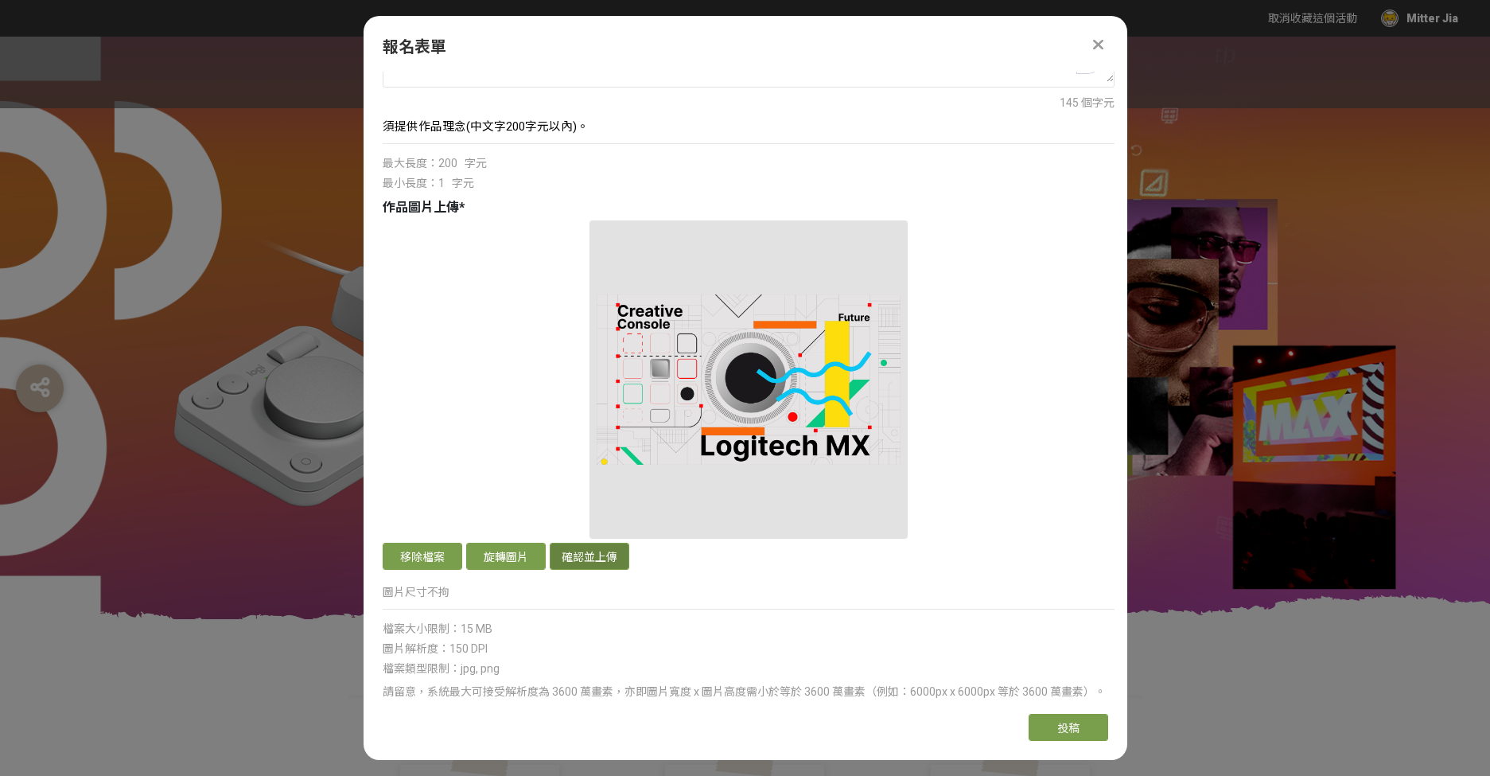
click at [591, 552] on button "確認並上傳" at bounding box center [590, 556] width 80 height 27
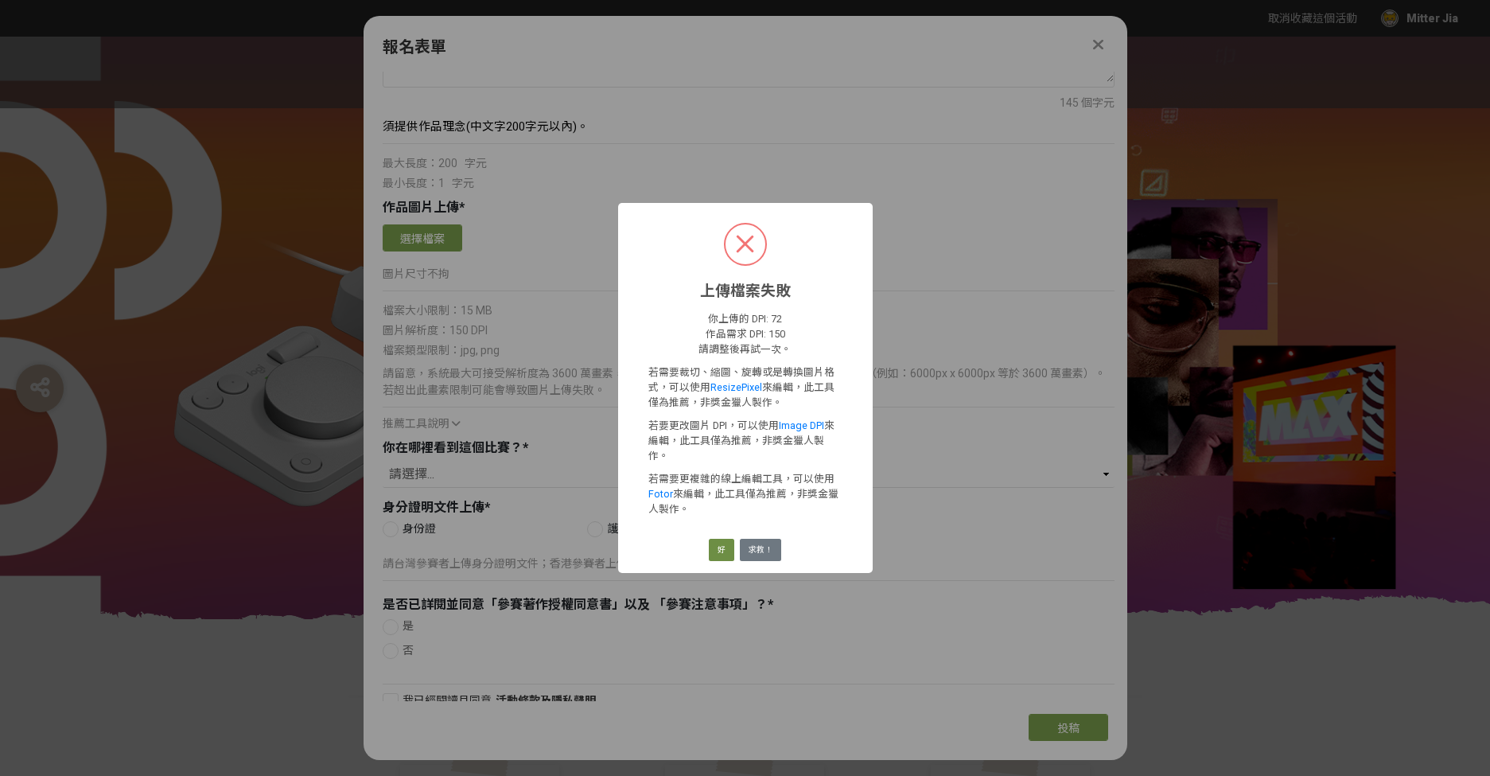
click at [718, 539] on button "好" at bounding box center [721, 550] width 25 height 22
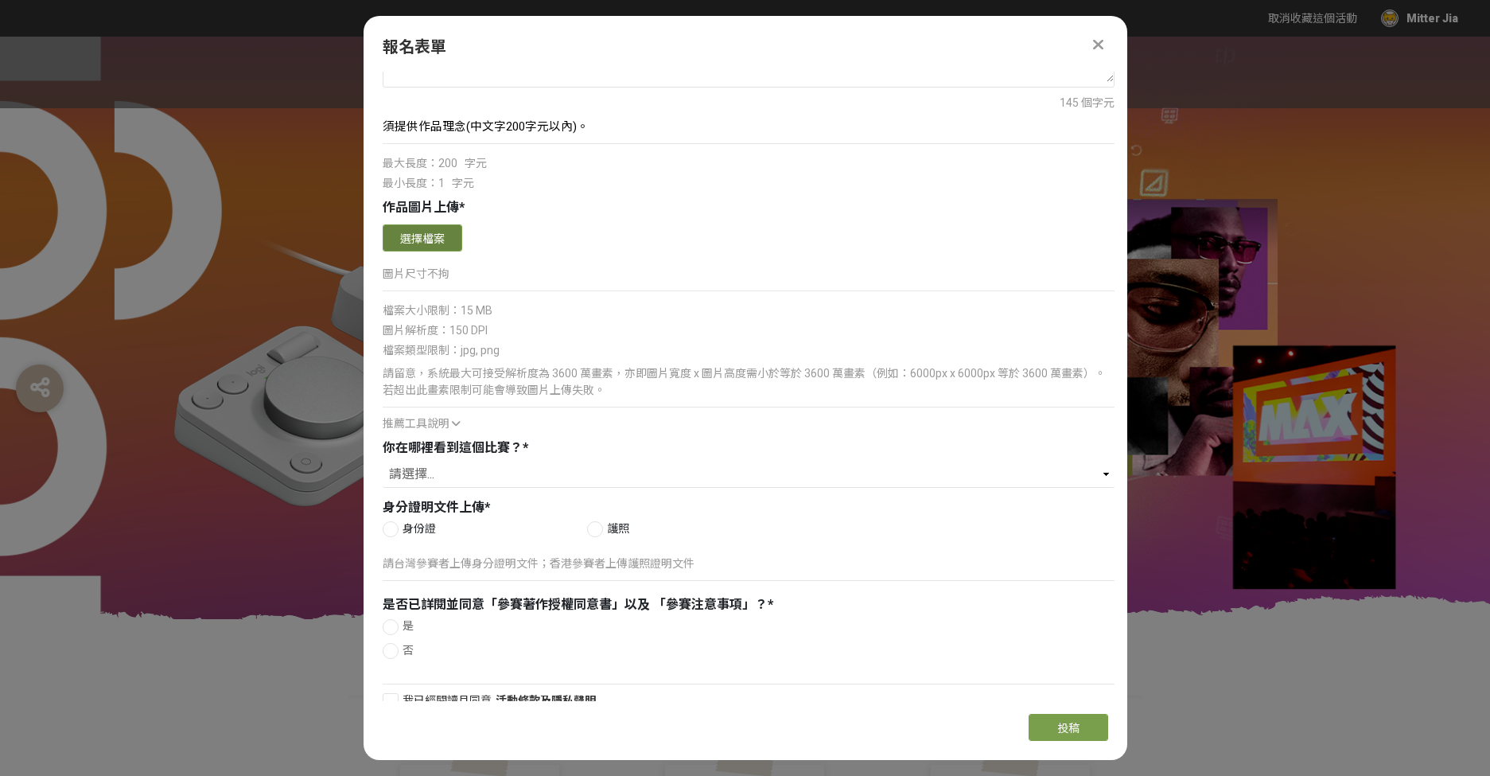
click at [431, 236] on button "選擇檔案" at bounding box center [423, 237] width 80 height 27
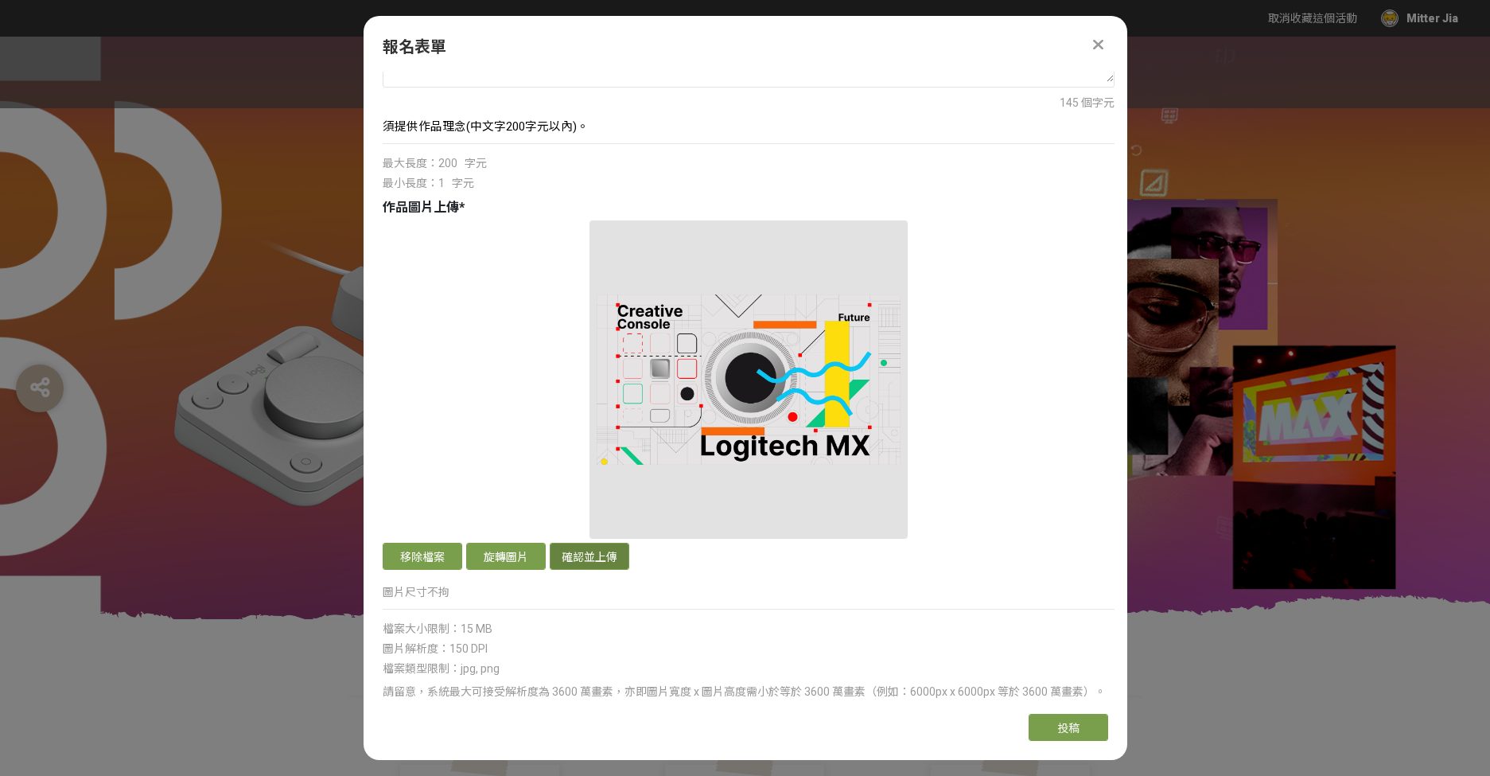
click at [587, 558] on button "確認並上傳" at bounding box center [590, 556] width 80 height 27
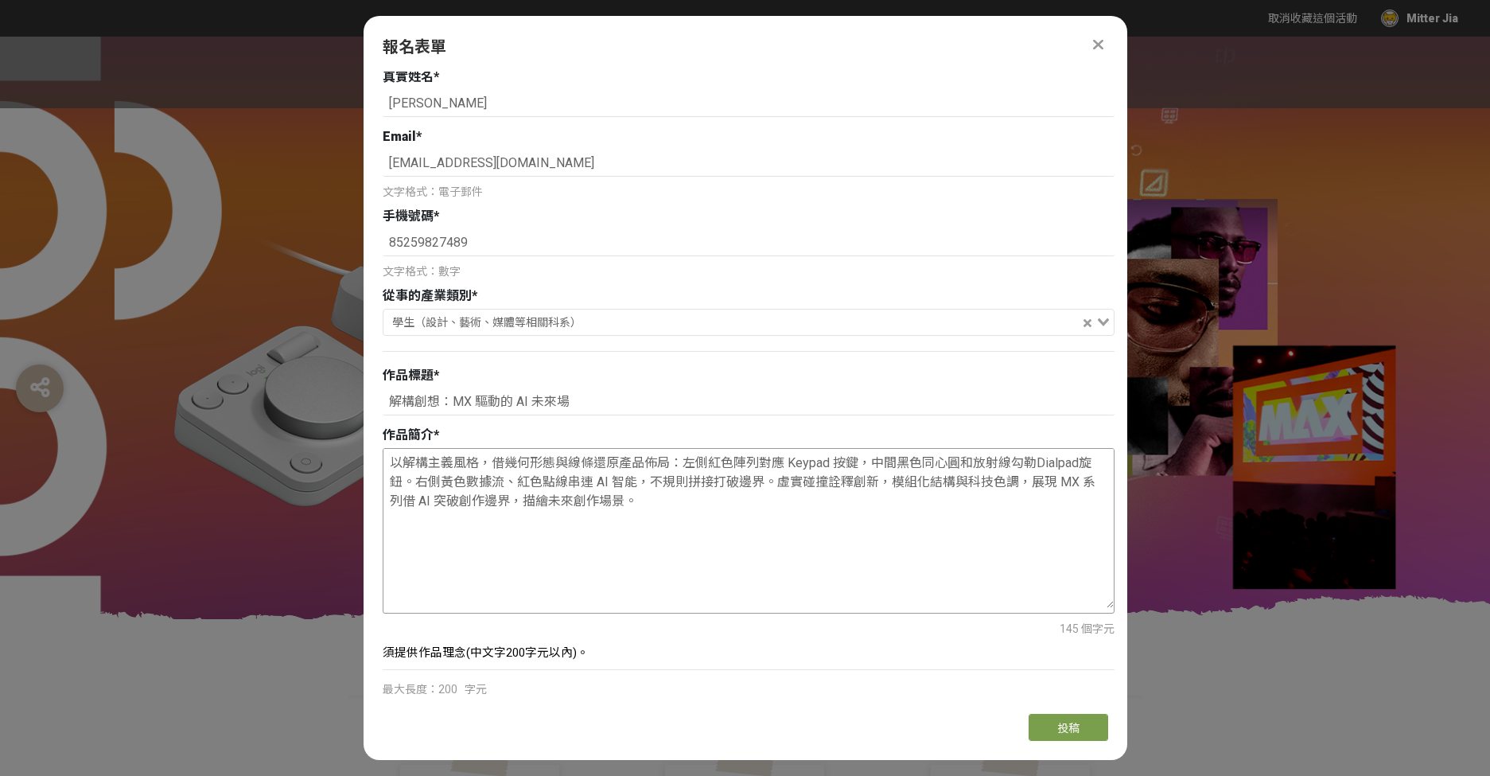
scroll to position [62, 0]
drag, startPoint x: 661, startPoint y: 503, endPoint x: 364, endPoint y: 461, distance: 299.6
click at [364, 461] on div "主辦單位限制投稿數量 5 件，您已投稿 3 件，感謝您支持本競賽。 若您擁有獎金獵人帳號，且前有填寫過相關資料，系統將自動帶入。 真實姓名 * 賈正淳 Ema…" at bounding box center [746, 386] width 764 height 629
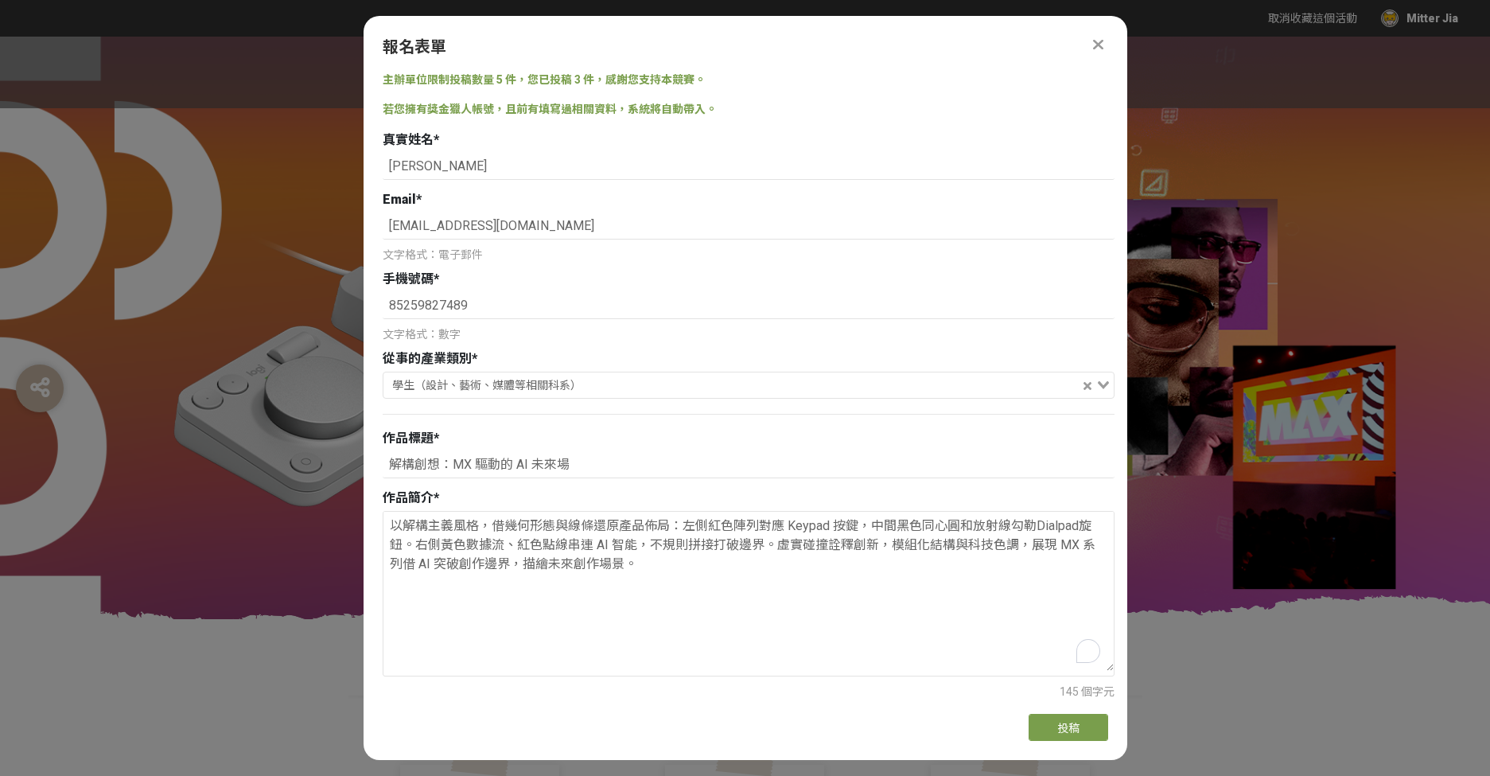
scroll to position [62, 0]
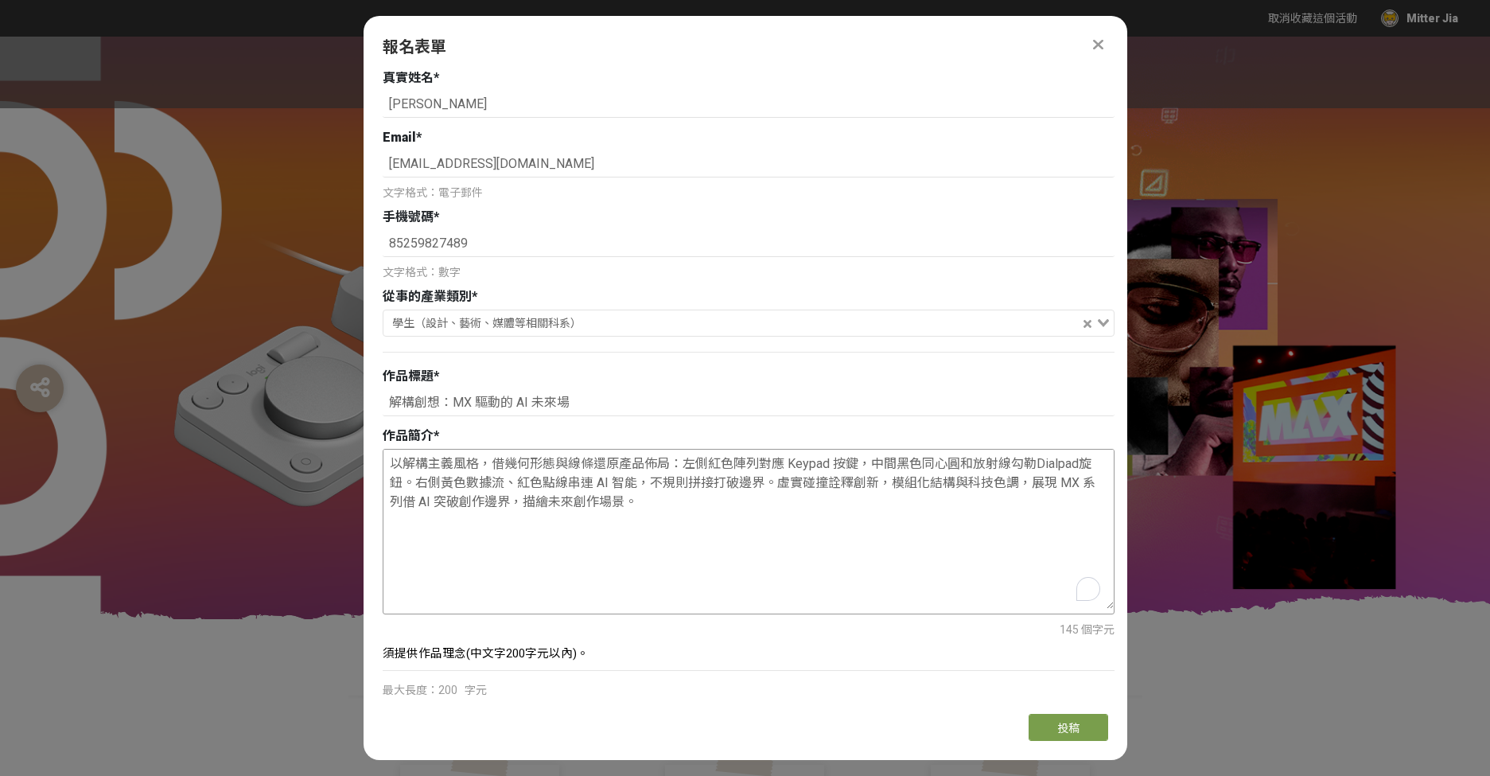
paste textarea "，灰色網格基底隱喻產品的精密交互邏輯。右側藍"
click at [855, 507] on textarea "以解構主義風格，借幾何形態與線條還原產品佈局：左側紅色陣列對應 Keypad 按鍵，中間黑色同心圓和放射線勾勒Dialpad旋鈕，灰色網格基底隱喻產品的精密交…" at bounding box center [748, 528] width 730 height 159
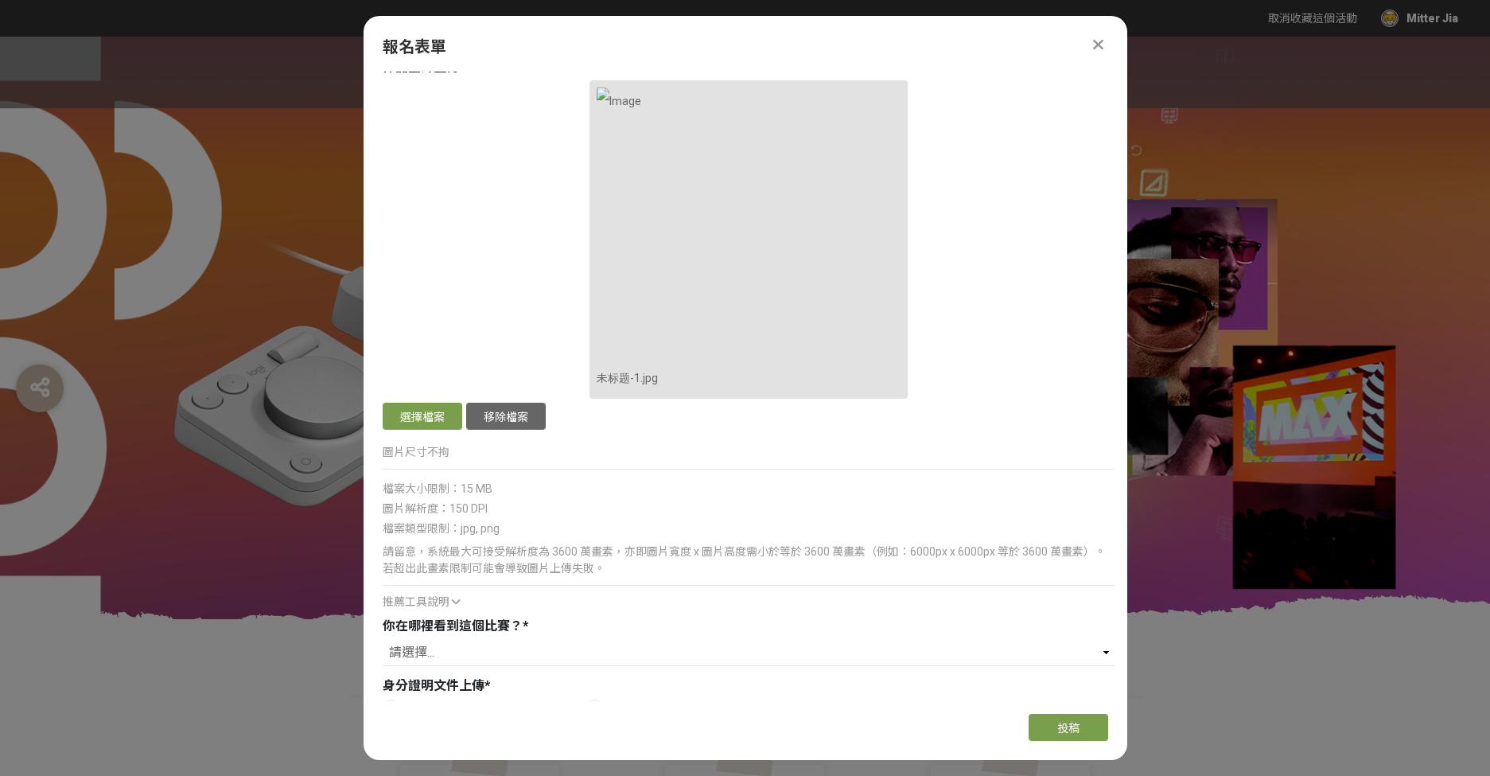
scroll to position [736, 0]
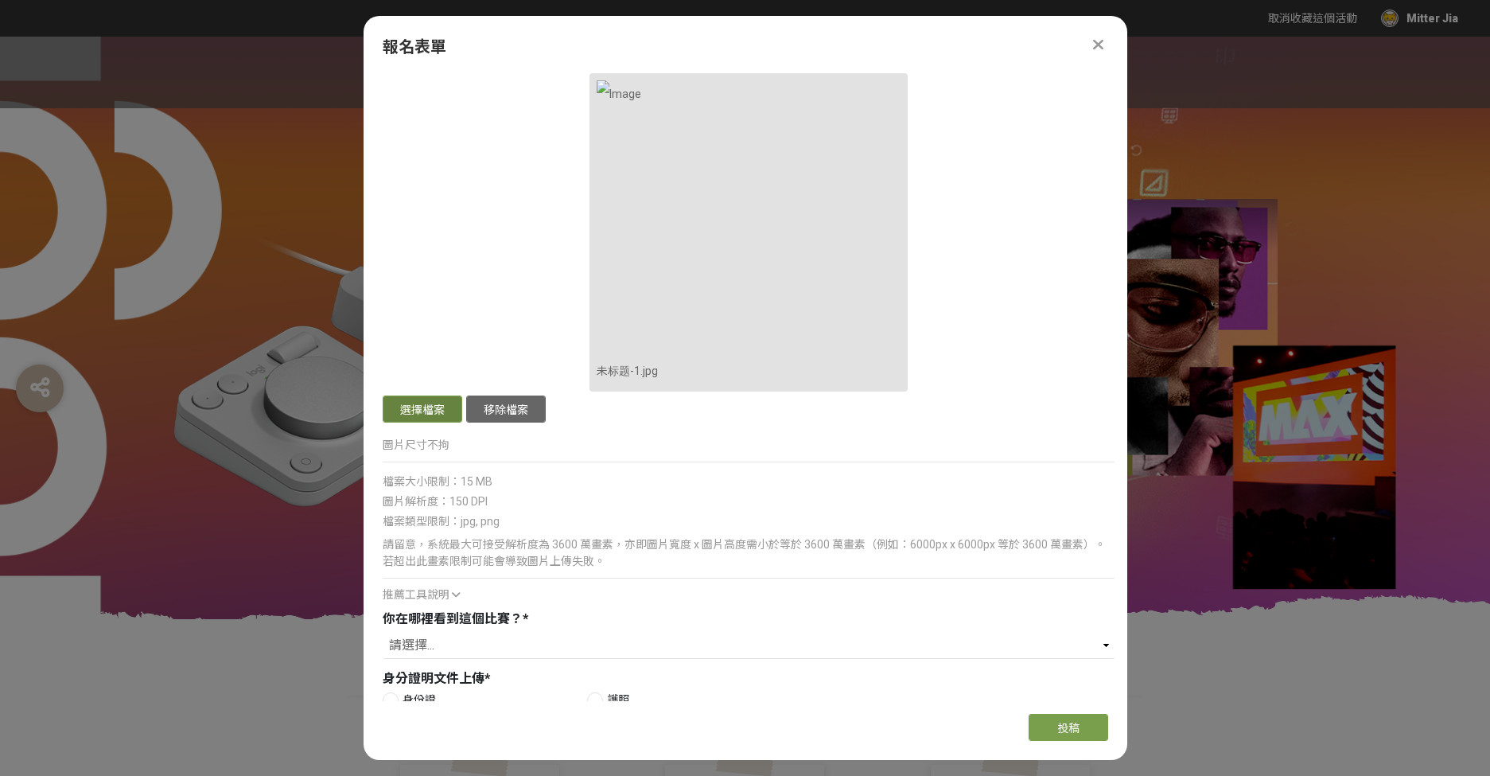
type textarea "以解構主義風格，借幾何形態與線條還原產品佈局：左側紅色陣列對應 Keypad 按鍵，中間黑色同心圓和放射線勾勒Dialpad旋鈕，灰色網格基底隱喻產品的精密交…"
click at [422, 407] on button "選擇檔案" at bounding box center [423, 408] width 80 height 27
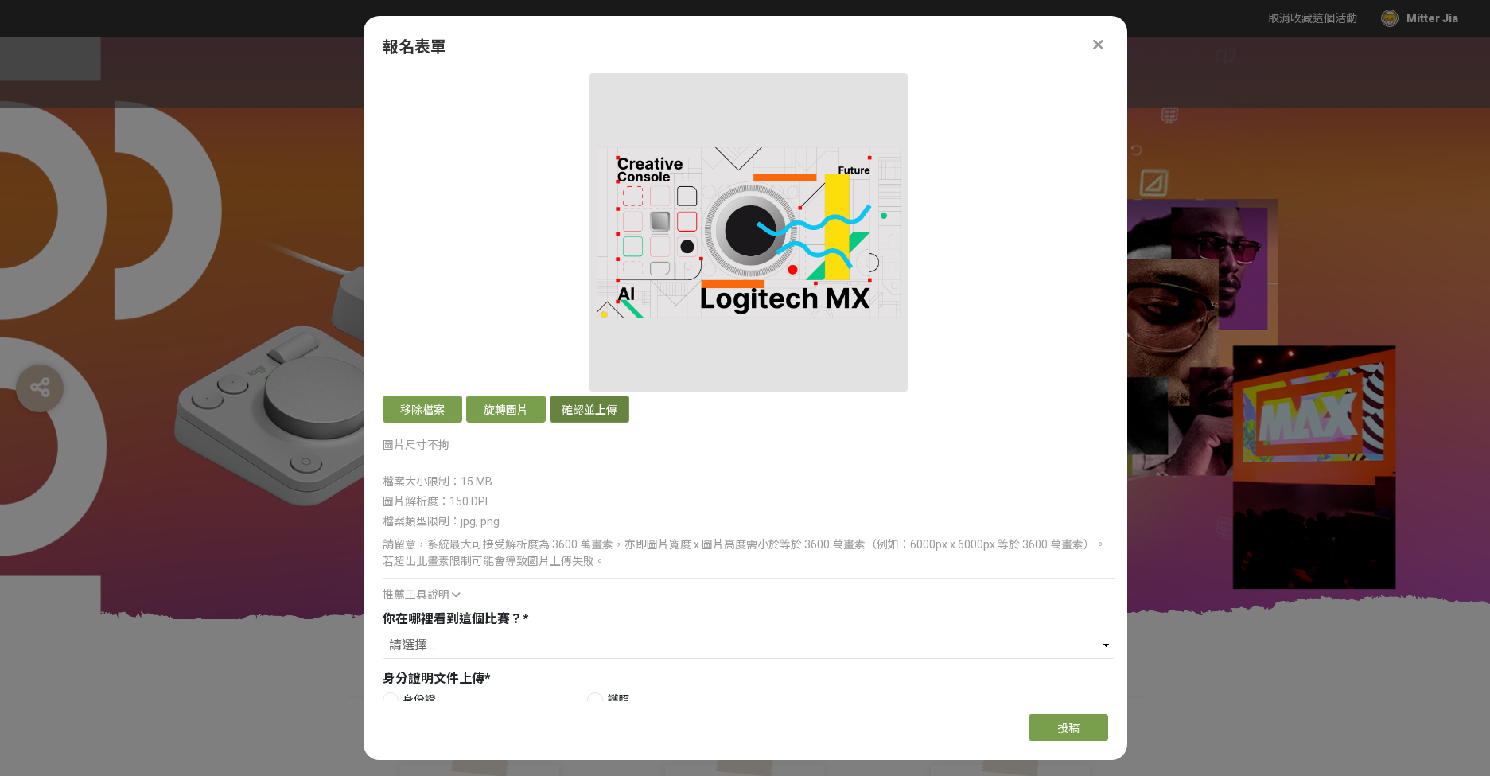
click at [589, 412] on button "確認並上傳" at bounding box center [590, 408] width 80 height 27
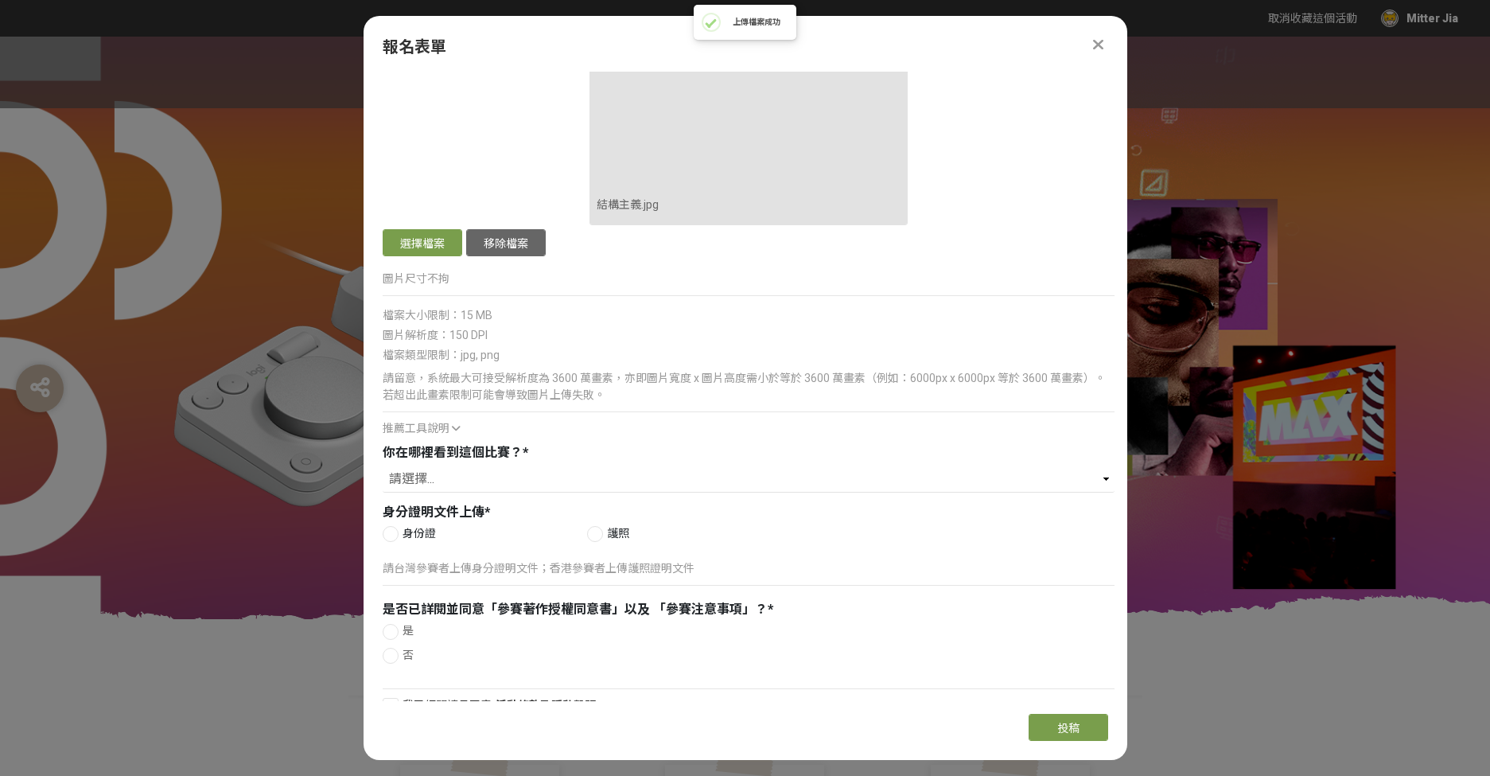
scroll to position [926, 0]
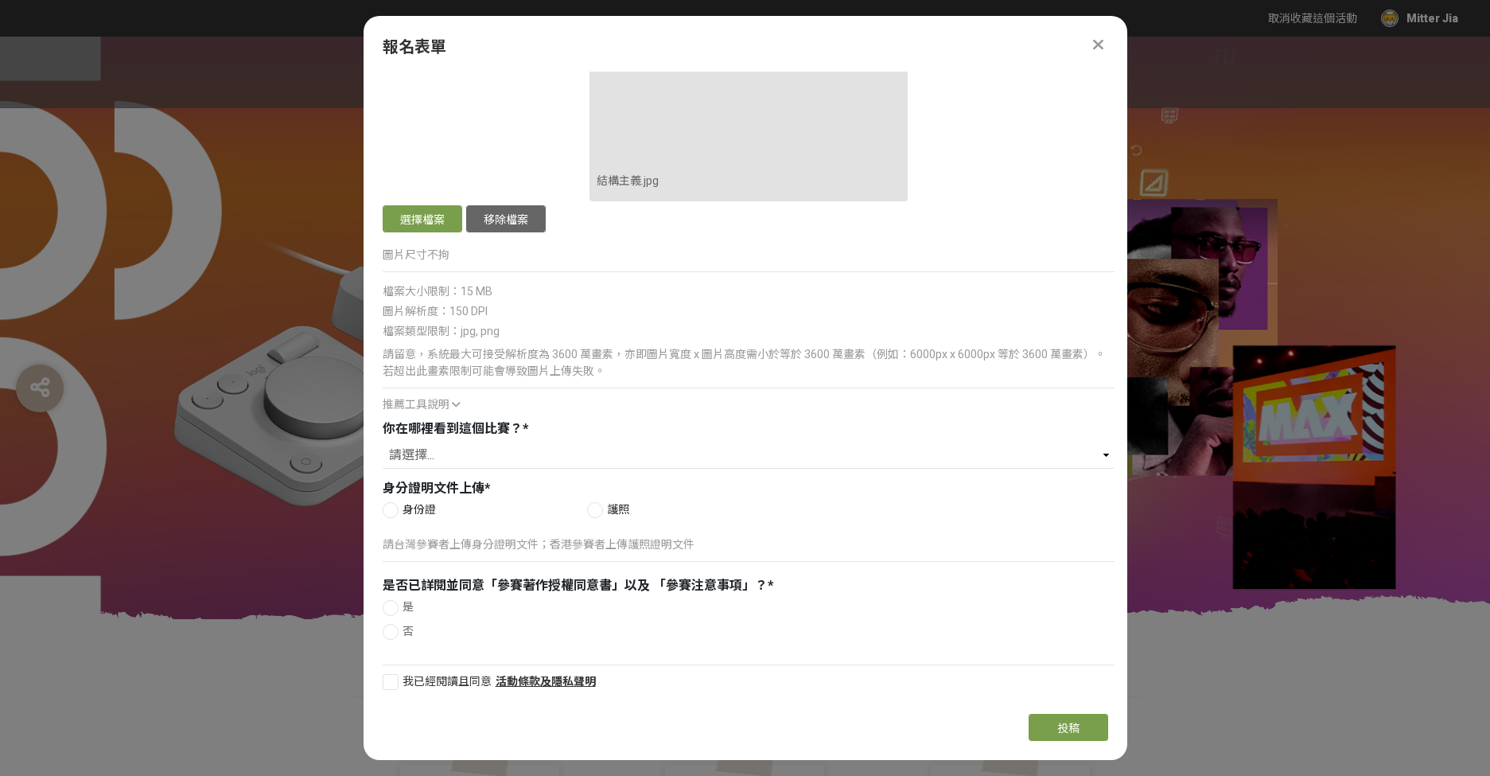
click at [609, 504] on span "護照" at bounding box center [656, 509] width 99 height 17
click at [598, 504] on input "護照" at bounding box center [593, 509] width 10 height 10
radio input "false"
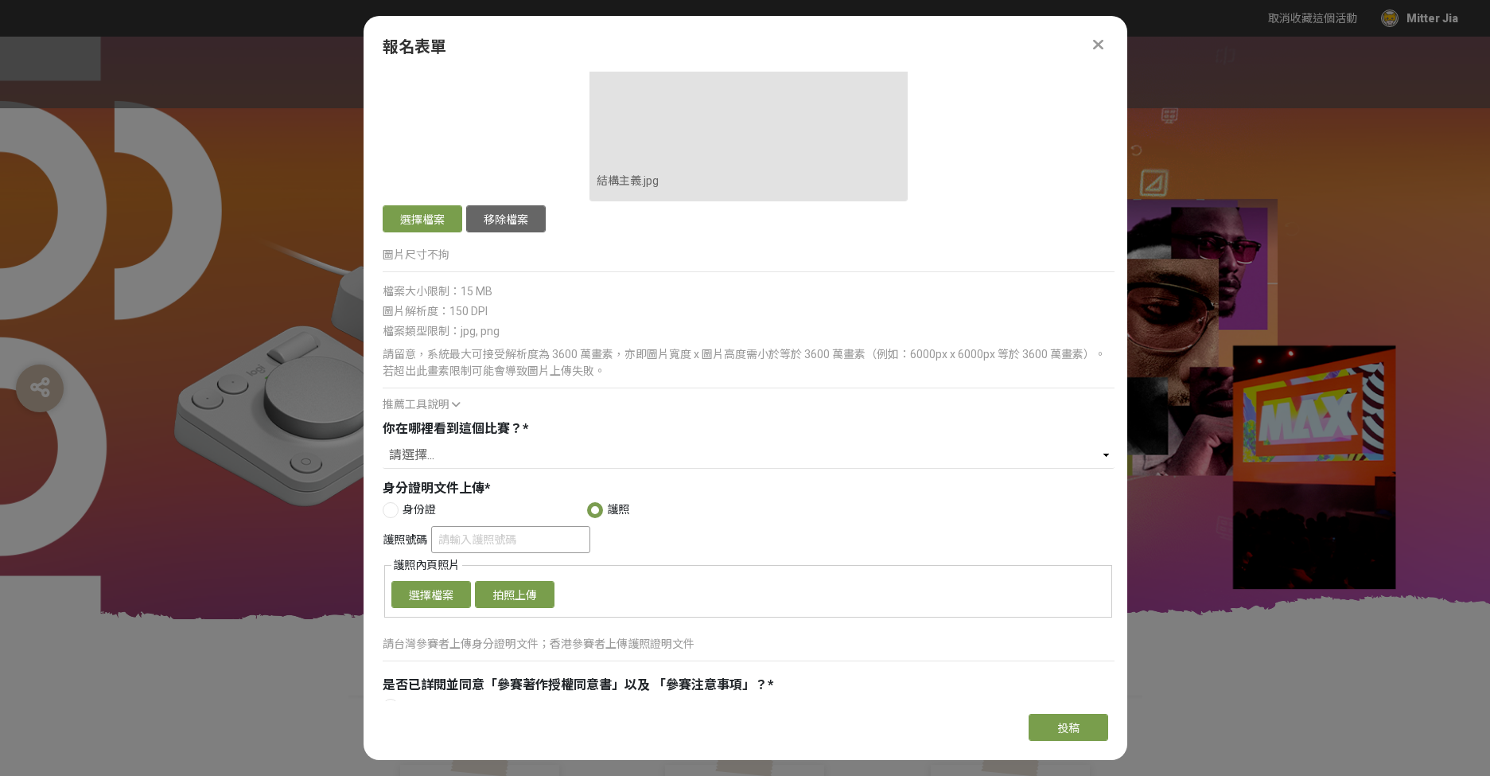
click at [531, 545] on input "護照號碼" at bounding box center [510, 539] width 159 height 27
type input "F304107"
click at [427, 586] on button "選擇檔案" at bounding box center [431, 594] width 80 height 27
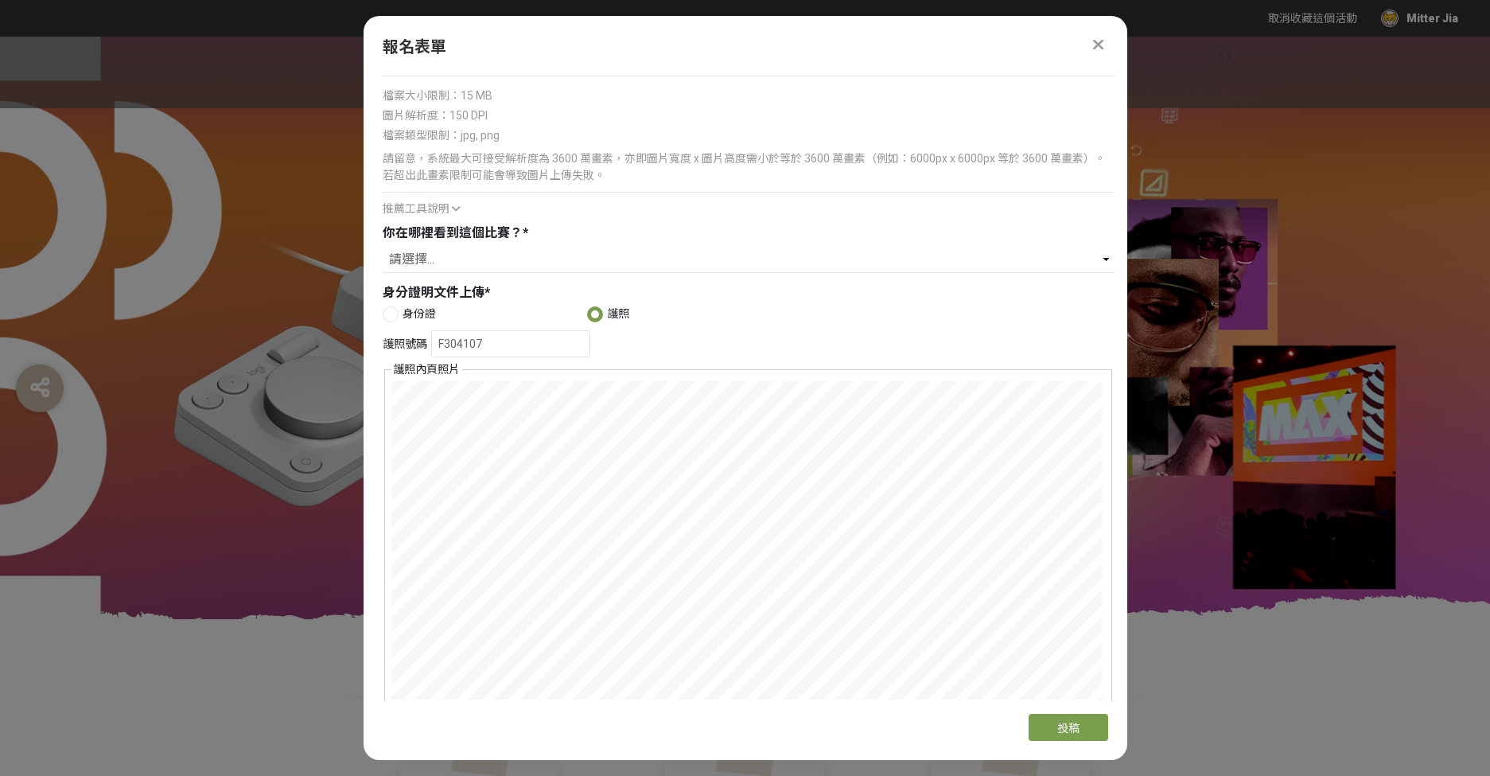
scroll to position [1214, 0]
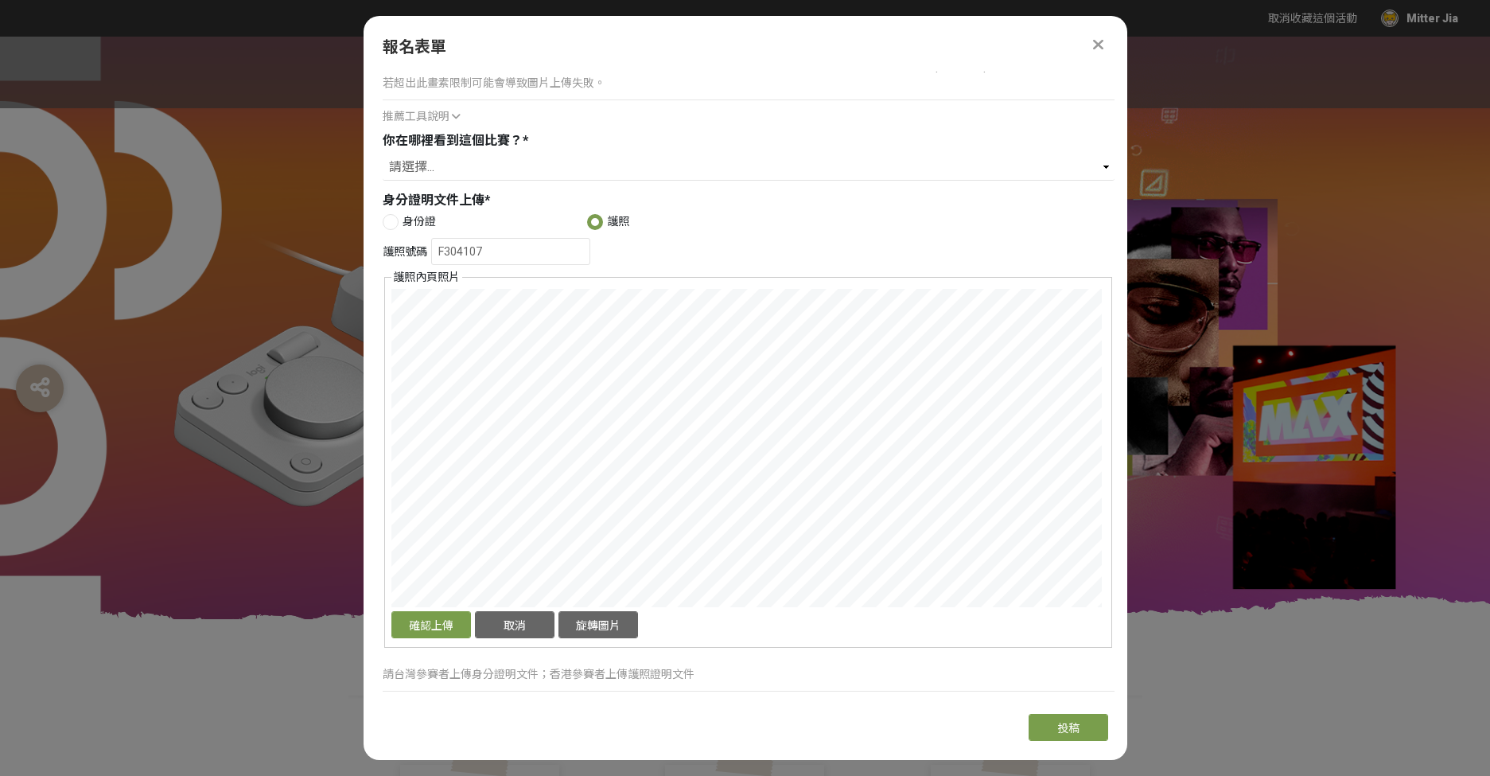
click at [751, 640] on div "確認上傳 取消 旋轉圖片" at bounding box center [748, 465] width 714 height 353
click at [424, 628] on button "確認上傳" at bounding box center [431, 624] width 80 height 27
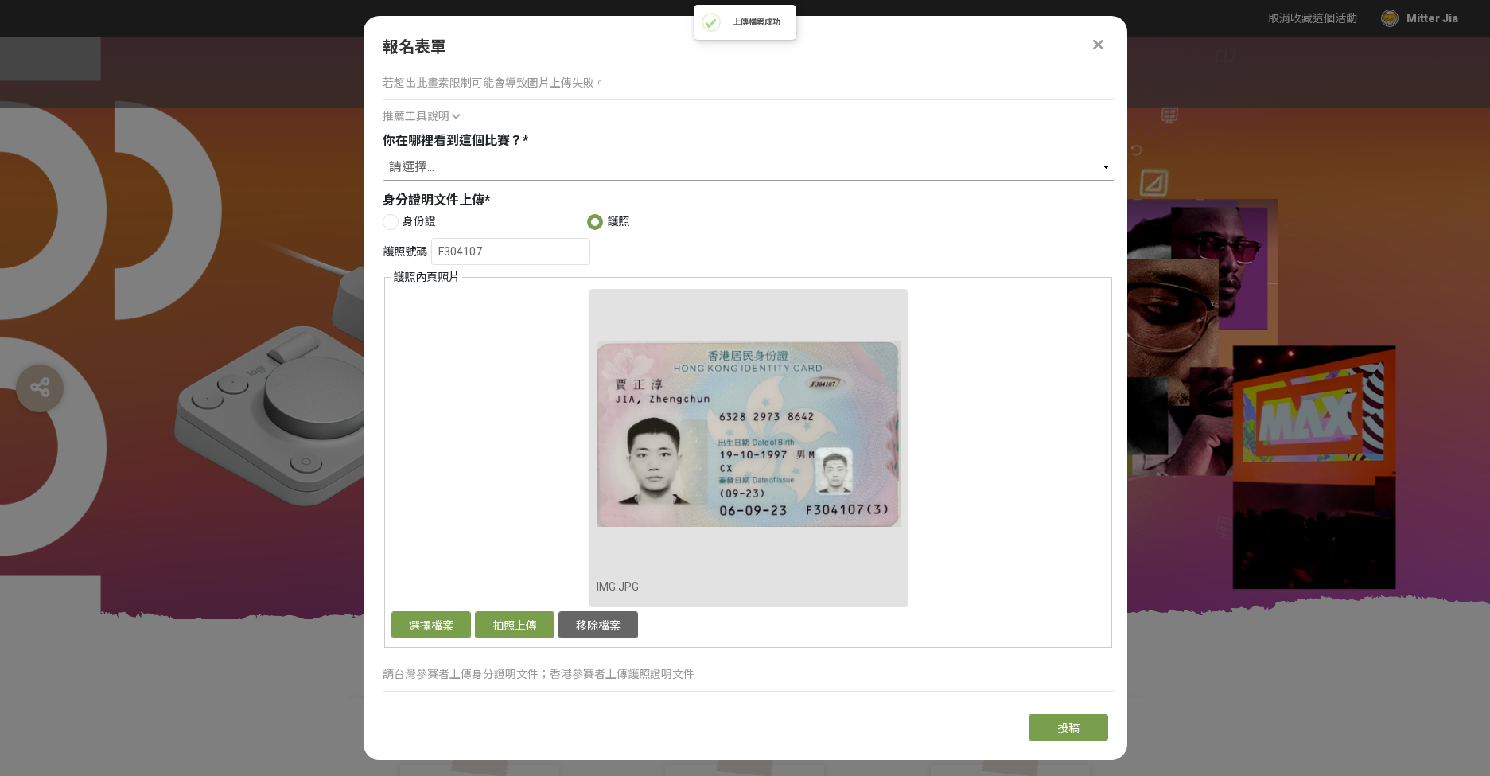
select select "Logitech 官方電子報（EDM）"
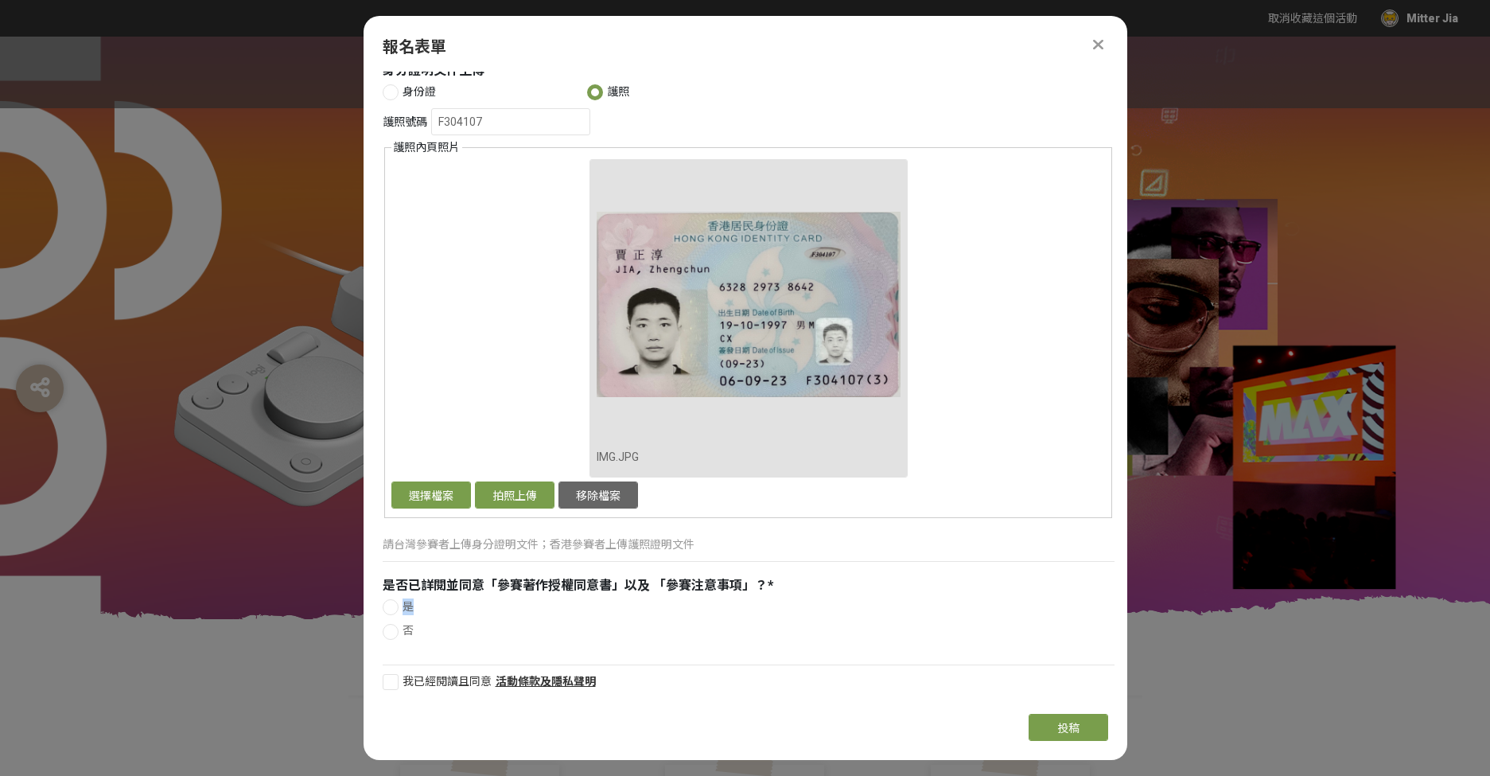
click at [407, 605] on span "是" at bounding box center [408, 606] width 11 height 13
click at [394, 605] on input "是" at bounding box center [388, 606] width 10 height 10
radio input "false"
click at [396, 674] on div at bounding box center [391, 682] width 16 height 16
checkbox input "true"
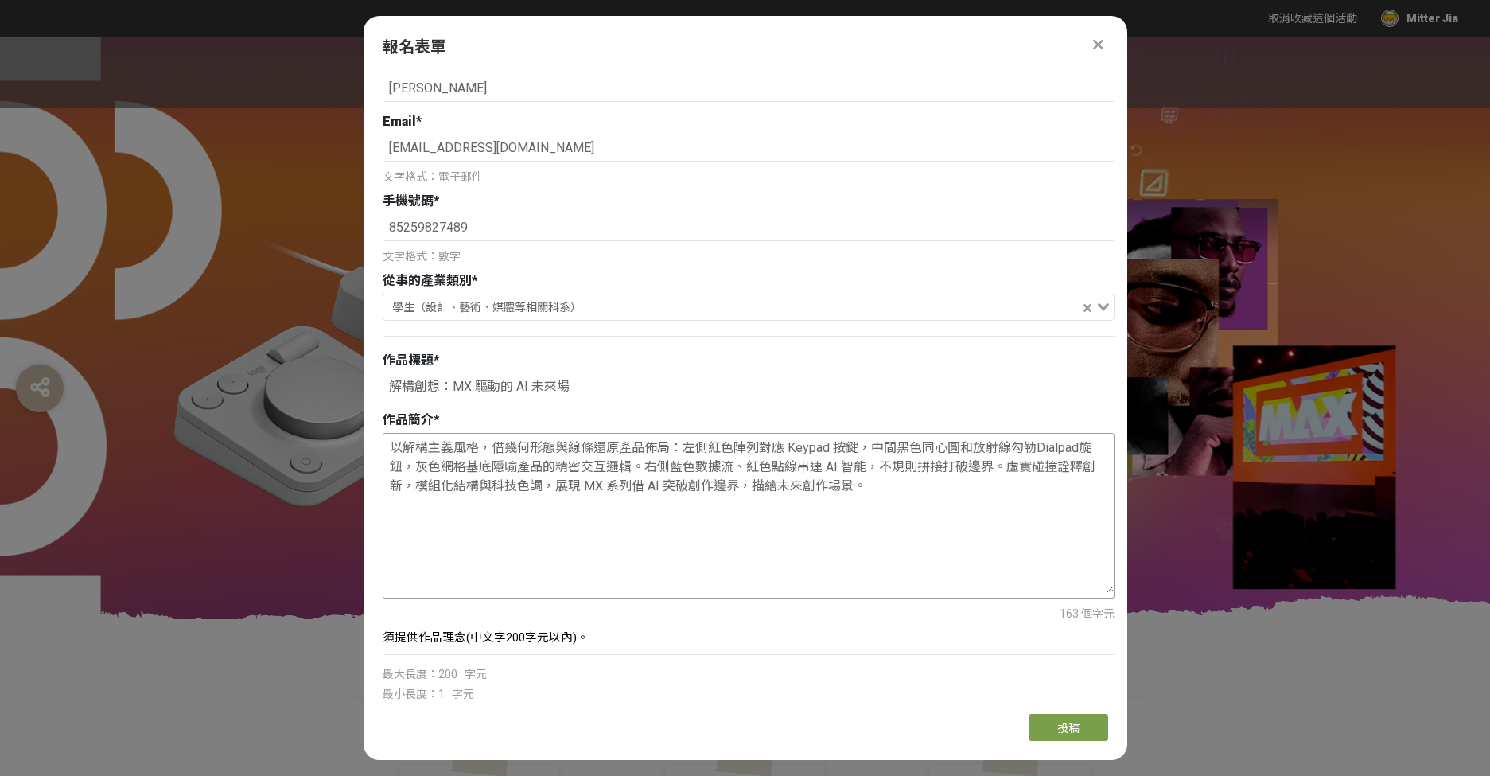
scroll to position [0, 0]
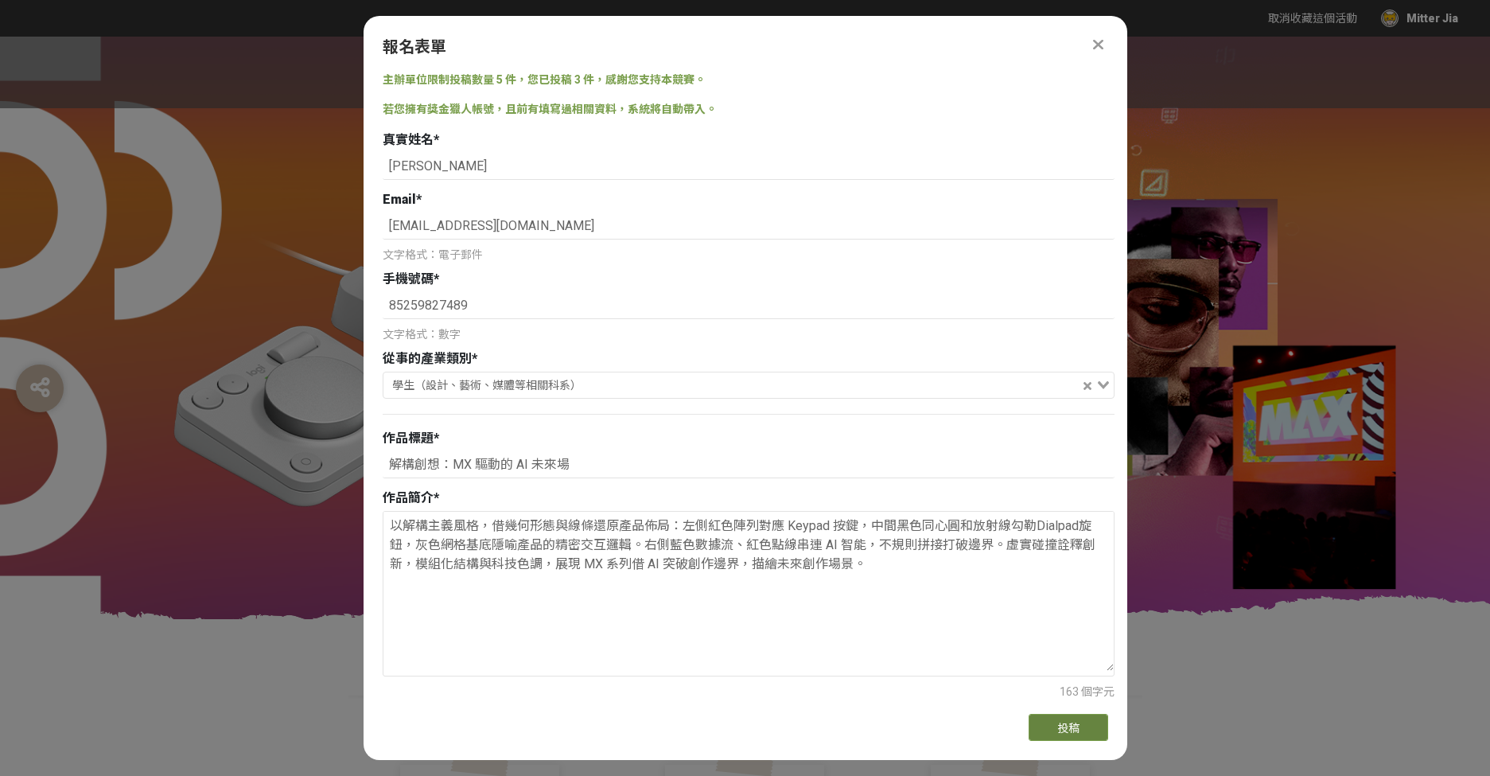
click at [1081, 729] on button "投稿" at bounding box center [1069, 727] width 80 height 27
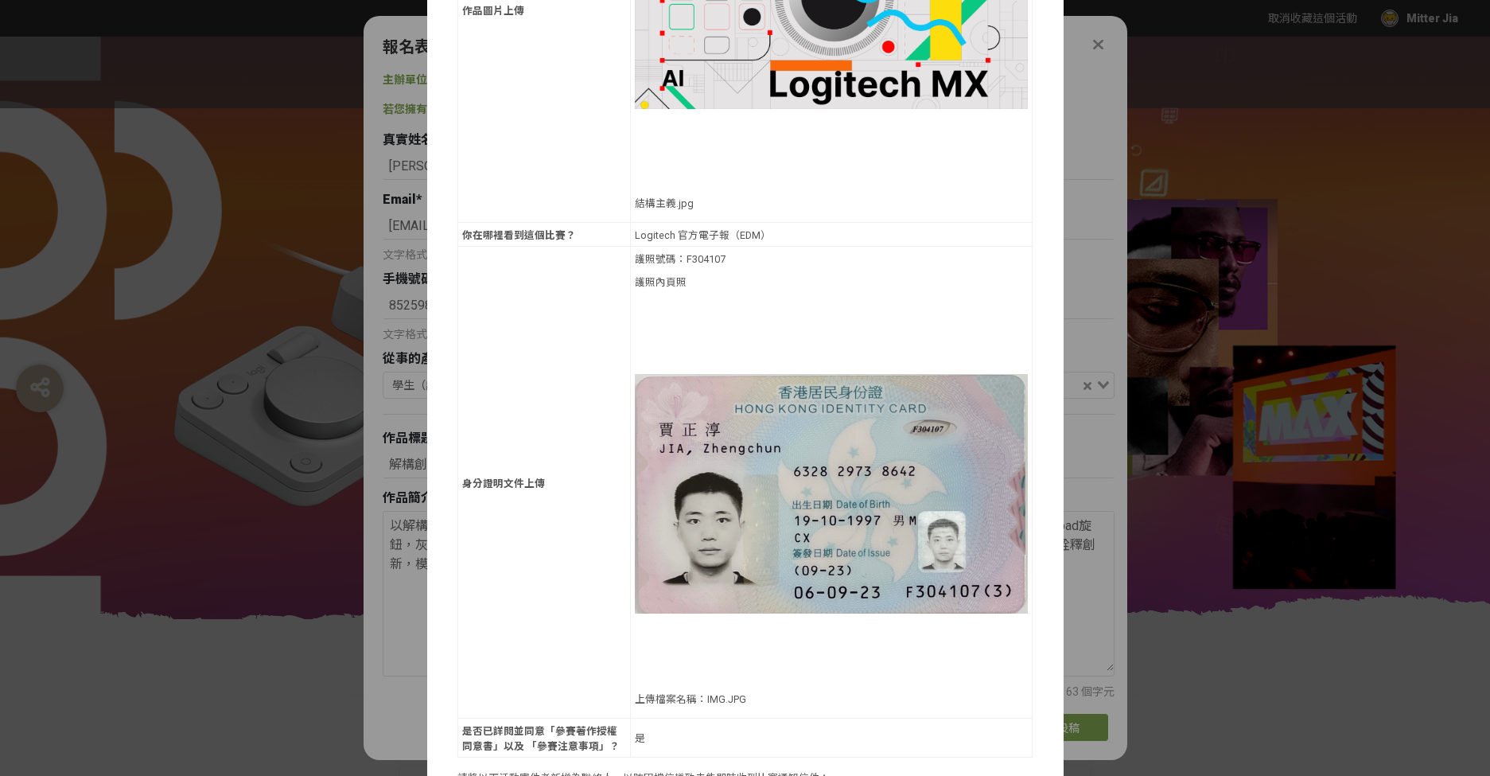
scroll to position [607, 0]
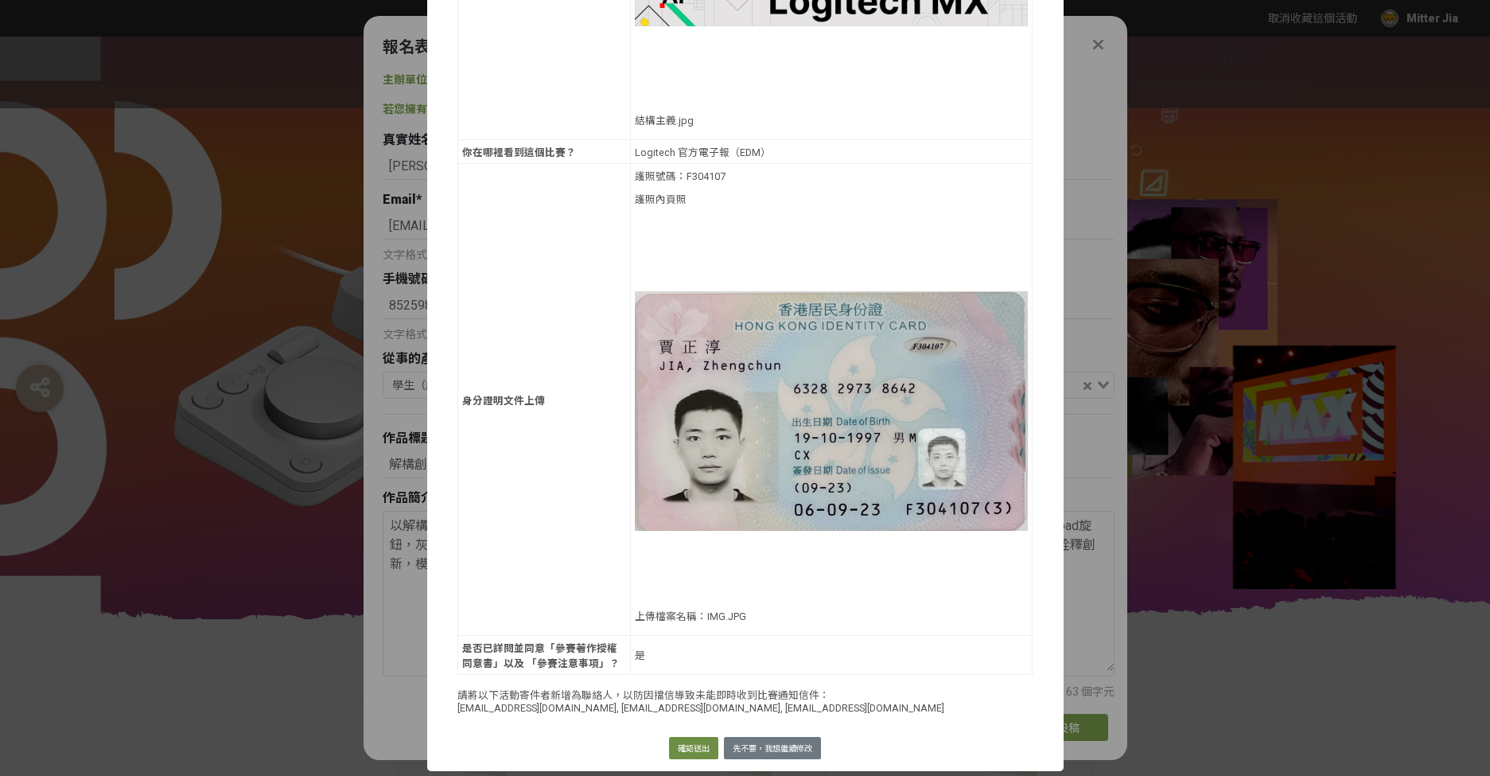
click at [701, 742] on button "確認送出" at bounding box center [693, 748] width 49 height 22
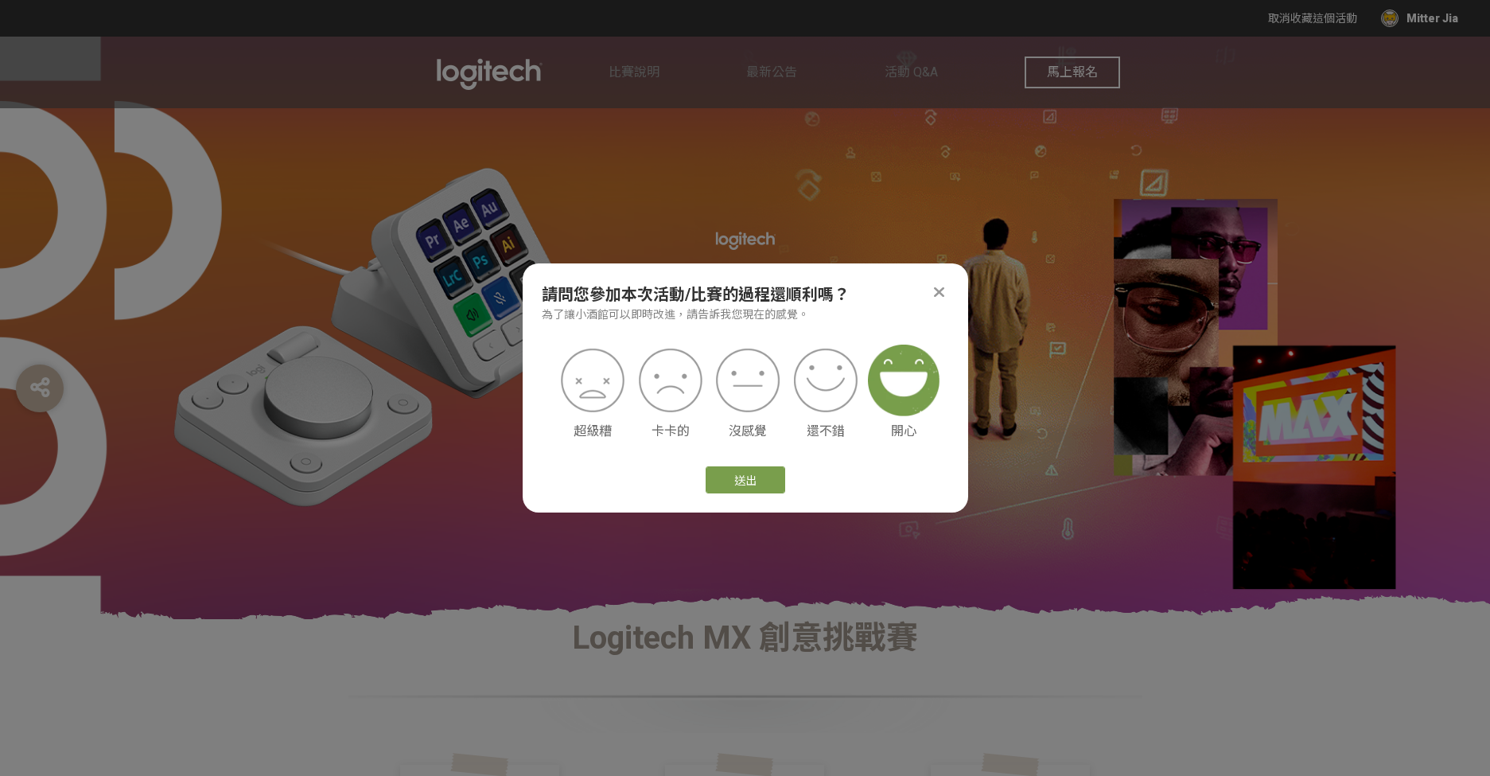
click at [884, 394] on img at bounding box center [904, 380] width 72 height 72
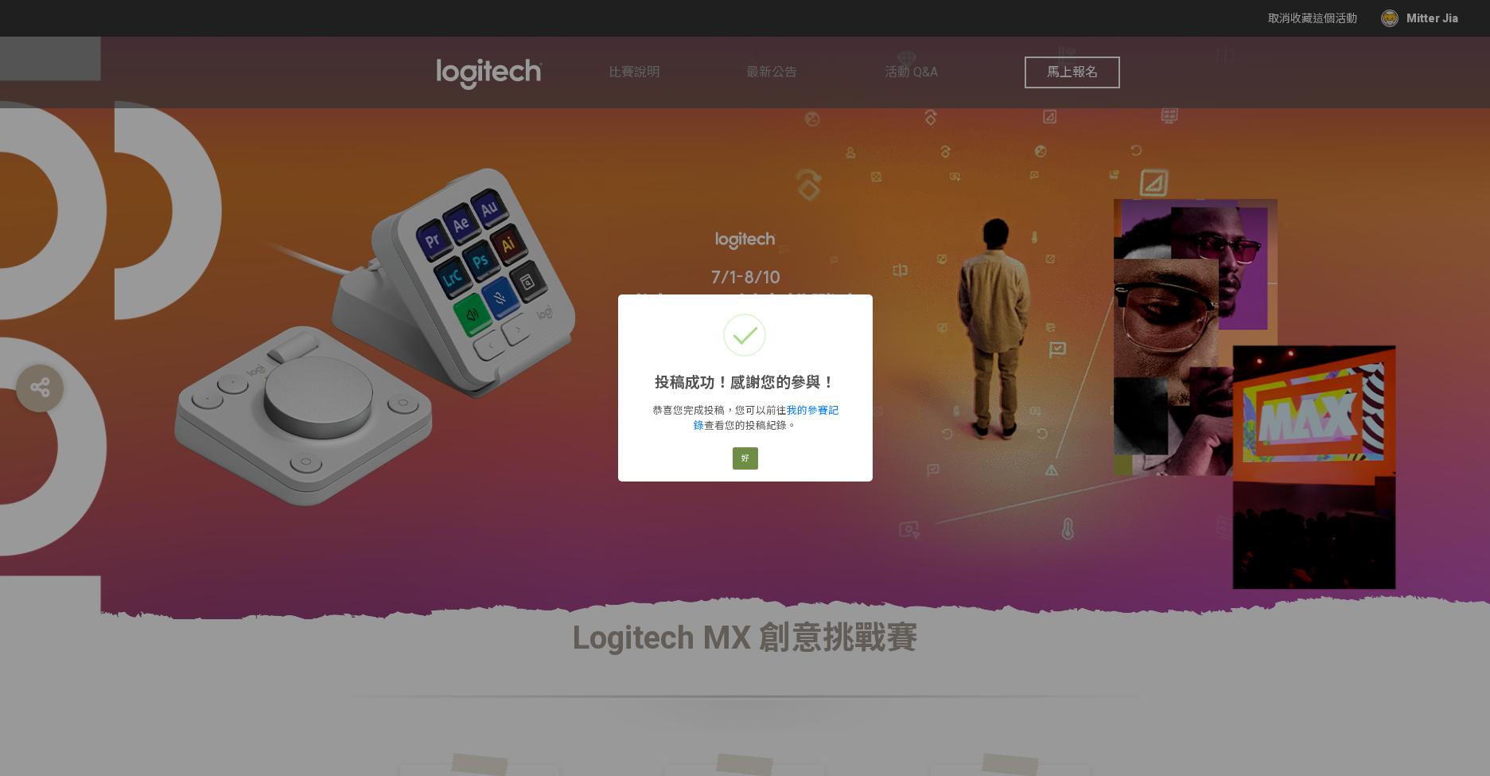
click at [756, 461] on button "好" at bounding box center [745, 458] width 25 height 22
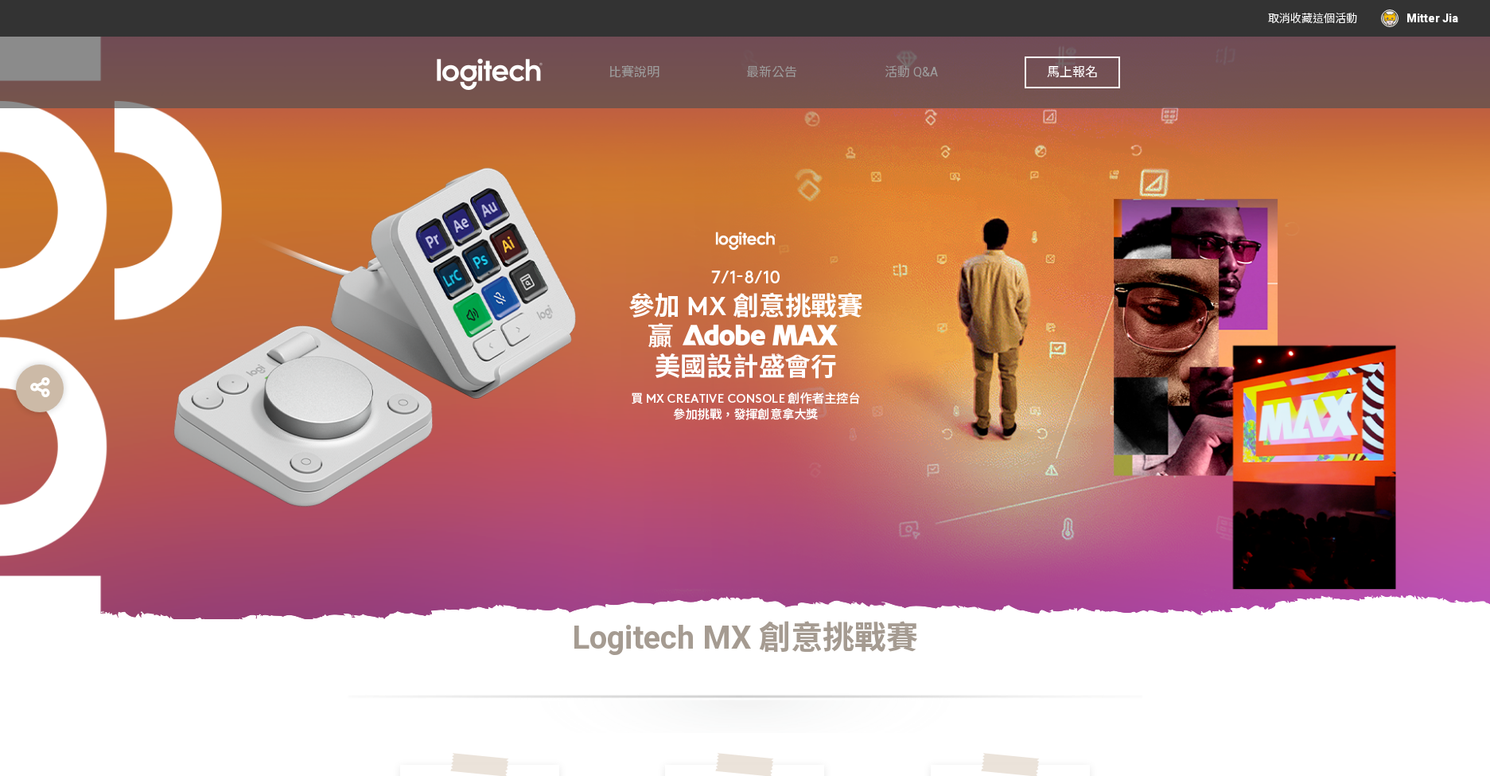
click at [1397, 19] on div "Mitter Jia" at bounding box center [1419, 19] width 77 height 18
click at [1420, 72] on link "投稿記錄" at bounding box center [1418, 66] width 45 height 13
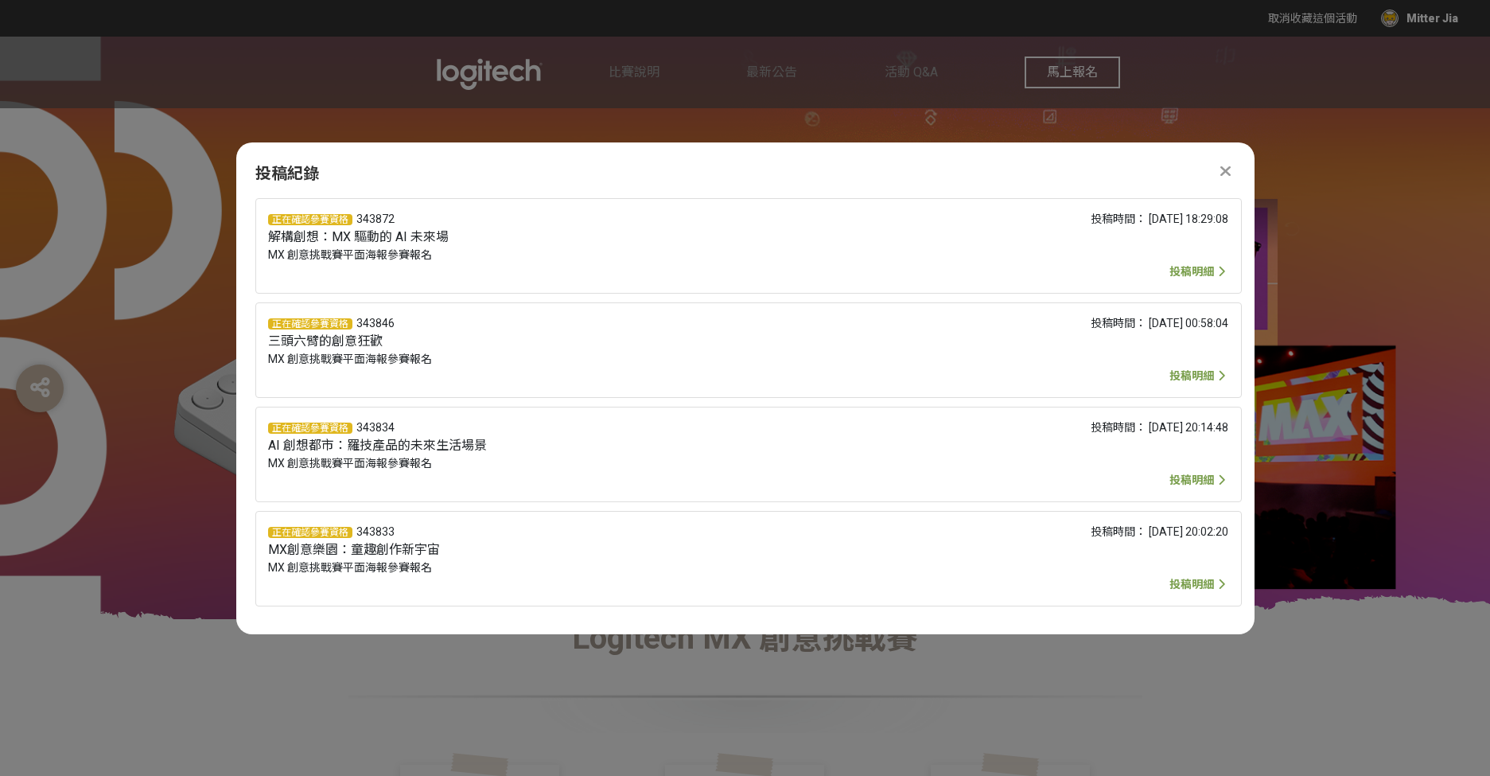
click at [1041, 97] on div "馬上報名" at bounding box center [1072, 73] width 95 height 72
